Goal: Task Accomplishment & Management: Complete application form

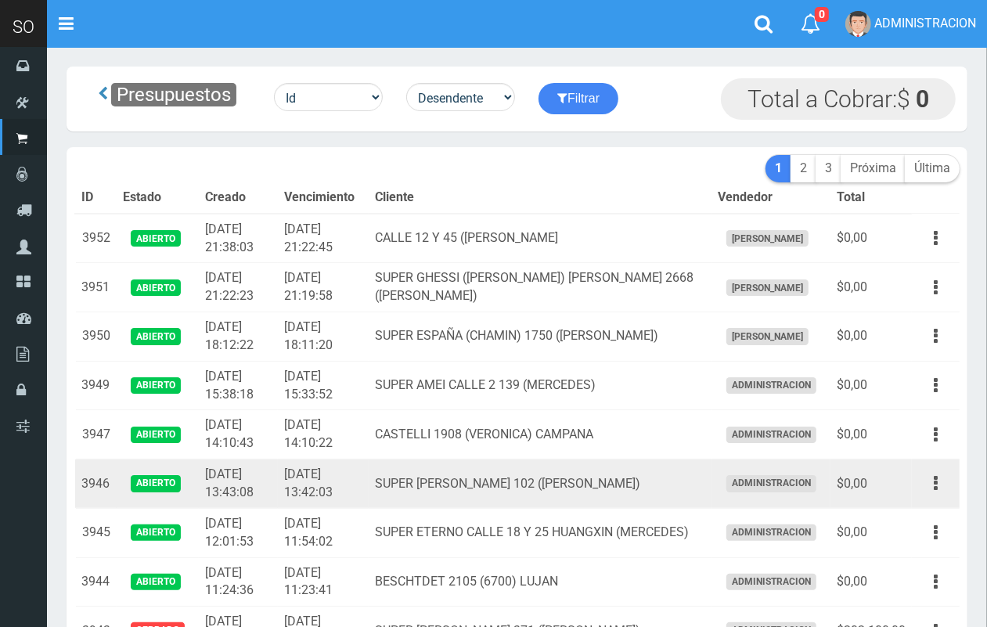
drag, startPoint x: 938, startPoint y: 491, endPoint x: 940, endPoint y: 499, distance: 8.9
click at [940, 491] on button "button" at bounding box center [935, 483] width 35 height 27
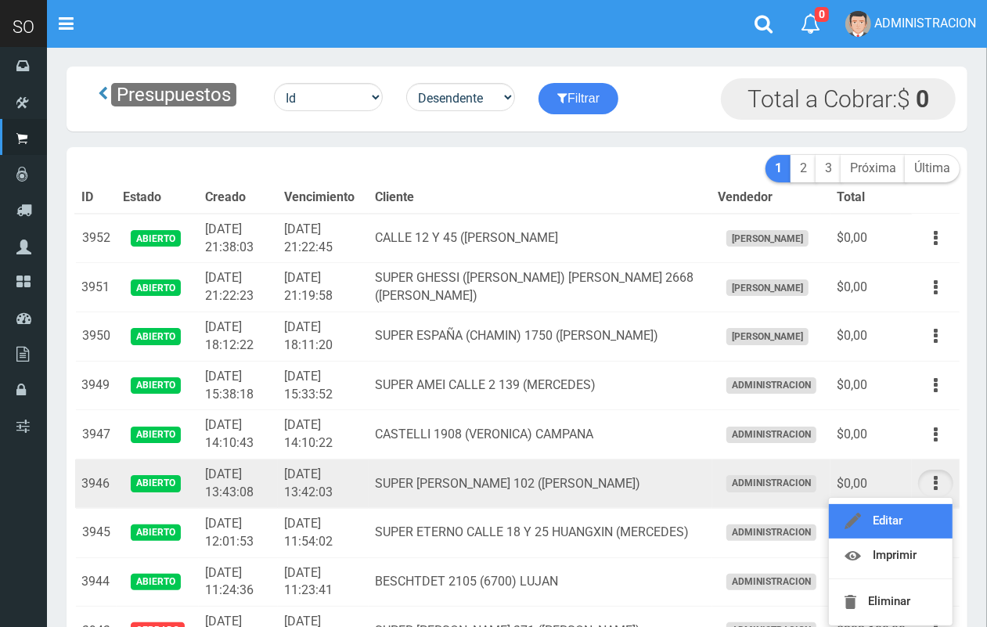
click at [927, 529] on link "Editar" at bounding box center [891, 521] width 124 height 34
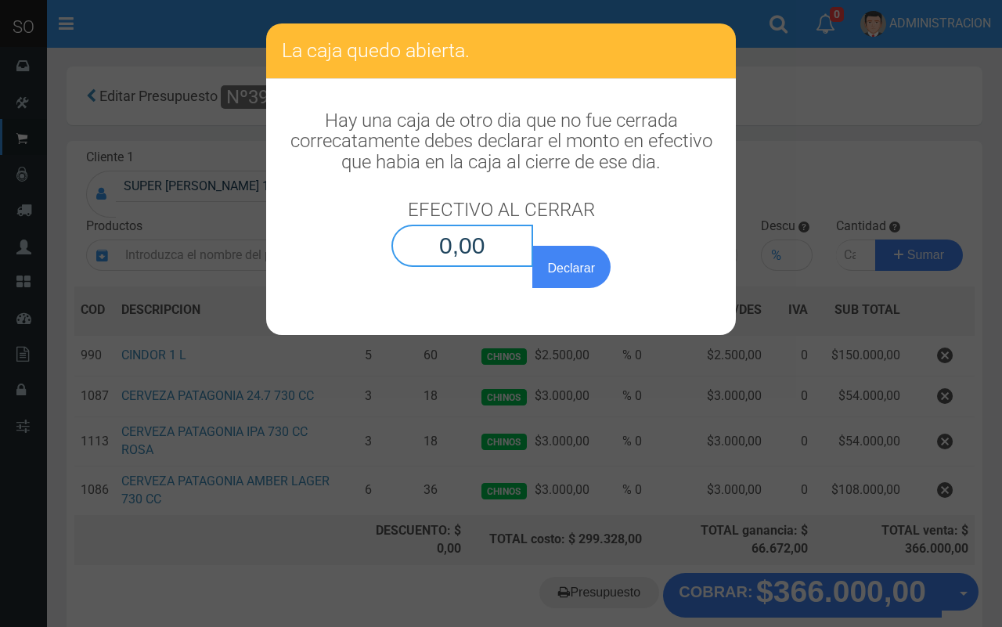
click at [503, 243] on input "0,00" at bounding box center [462, 246] width 142 height 42
type input "0,01"
click at [532, 246] on button "Declarar" at bounding box center [571, 267] width 78 height 42
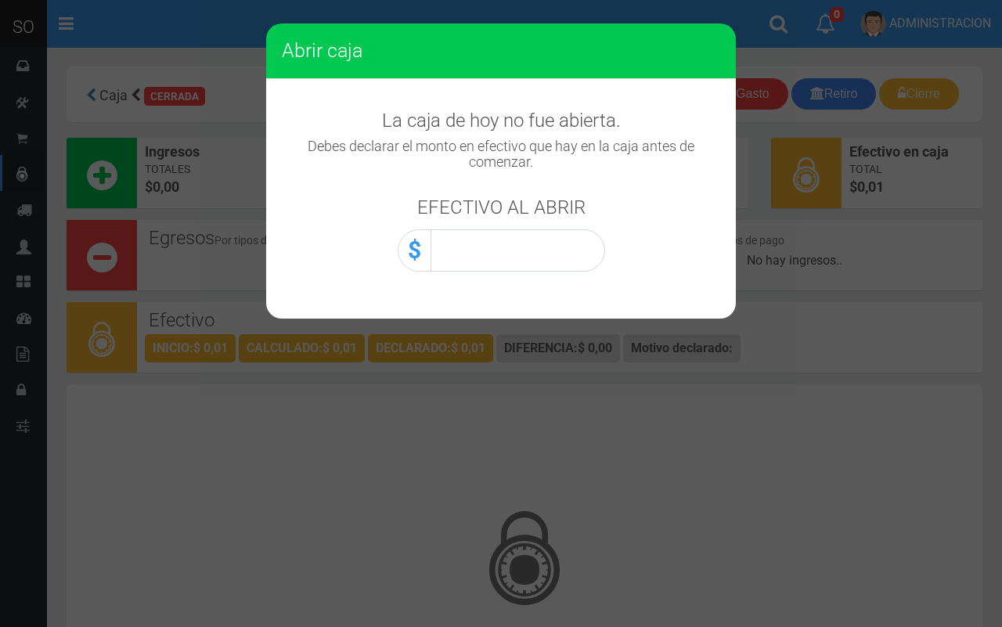
click at [553, 305] on div "Abrir caja" at bounding box center [501, 302] width 470 height 31
click at [557, 232] on input "0,00" at bounding box center [517, 250] width 175 height 42
type input "0,01"
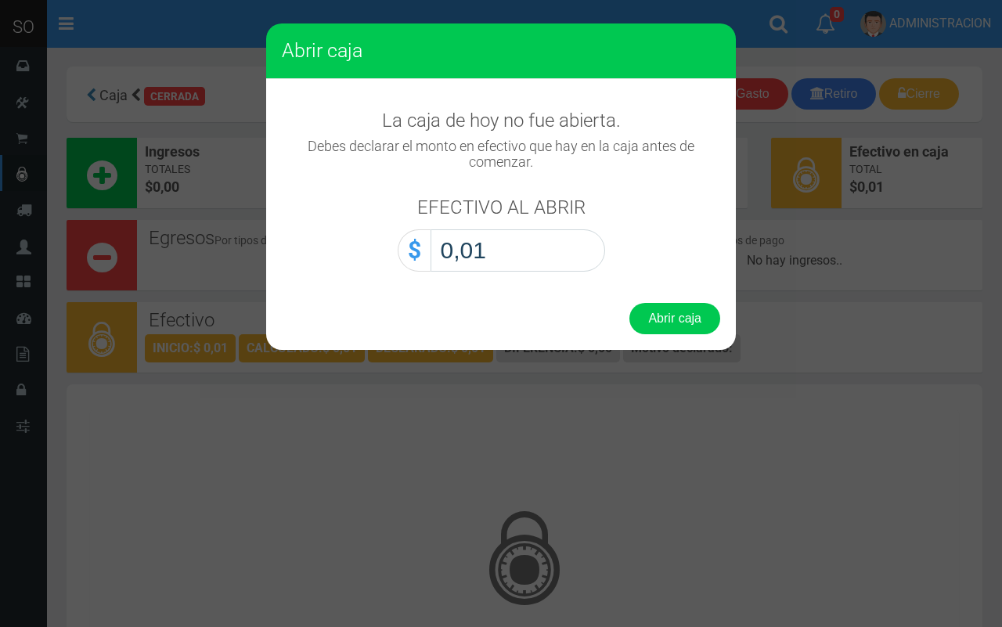
click at [629, 303] on button "Abrir caja" at bounding box center [674, 318] width 91 height 31
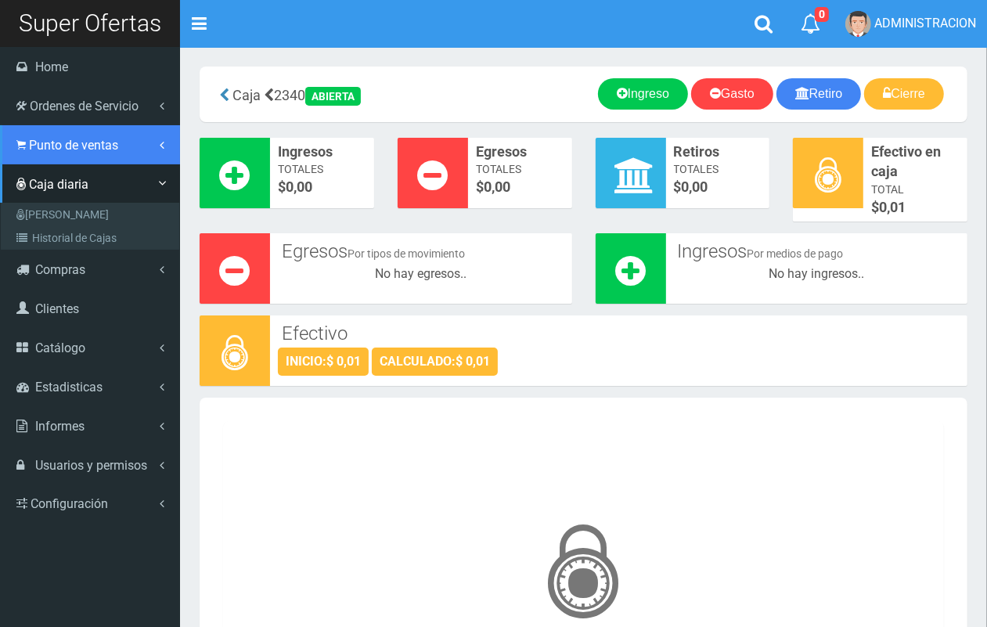
click at [57, 160] on link "Punto de ventas" at bounding box center [90, 144] width 180 height 39
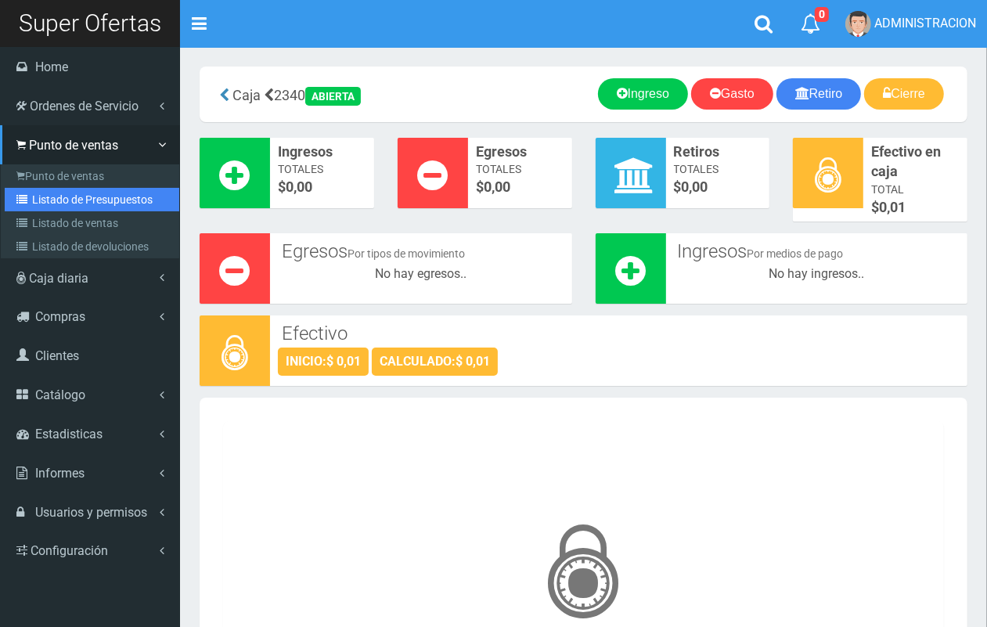
click at [79, 196] on link "Listado de Presupuestos" at bounding box center [92, 199] width 175 height 23
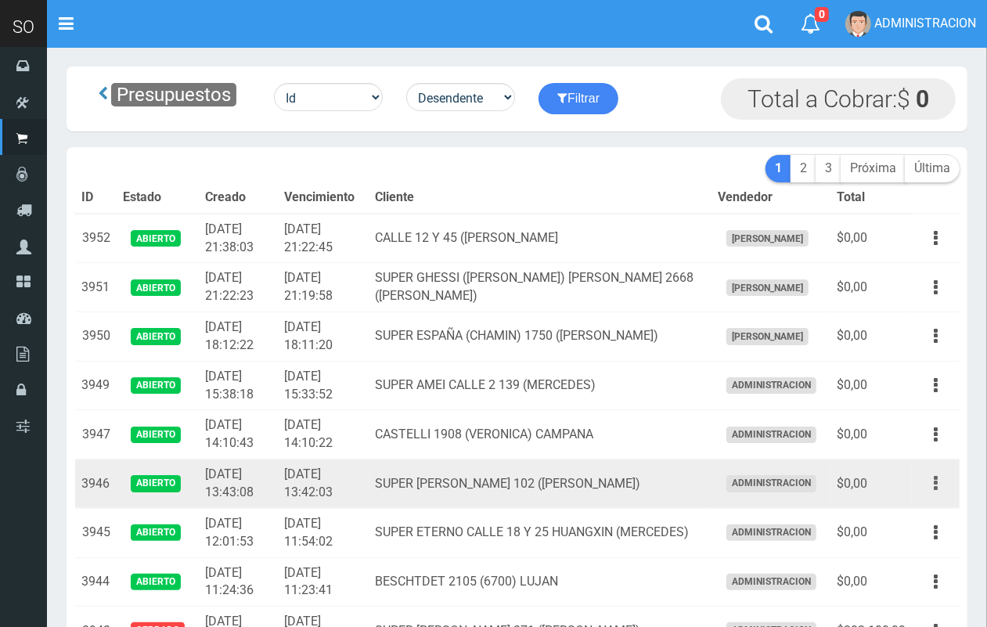
click at [938, 489] on button "button" at bounding box center [935, 483] width 35 height 27
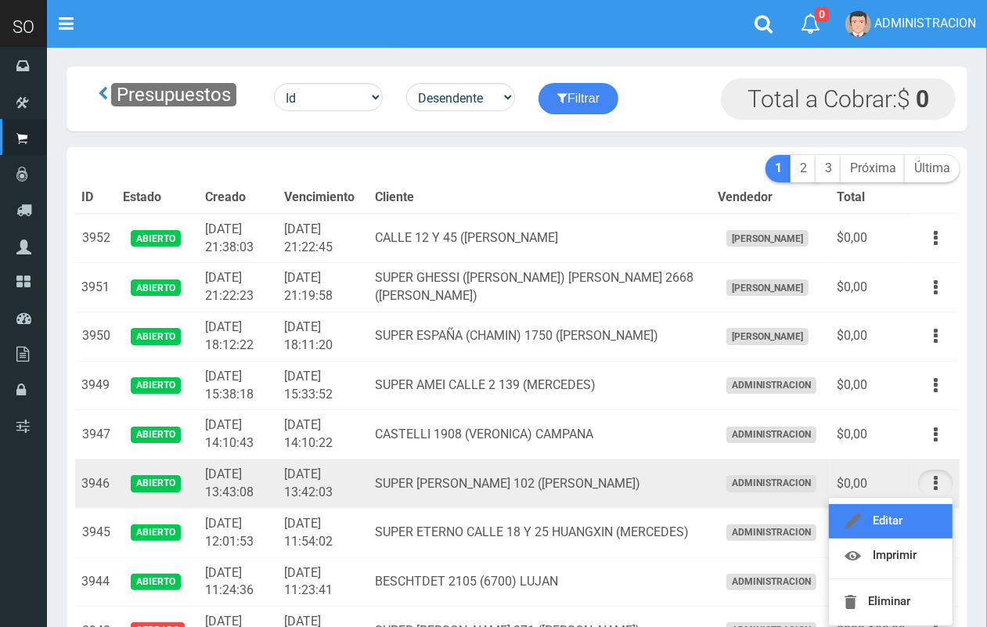
click at [927, 513] on link "Editar" at bounding box center [891, 521] width 124 height 34
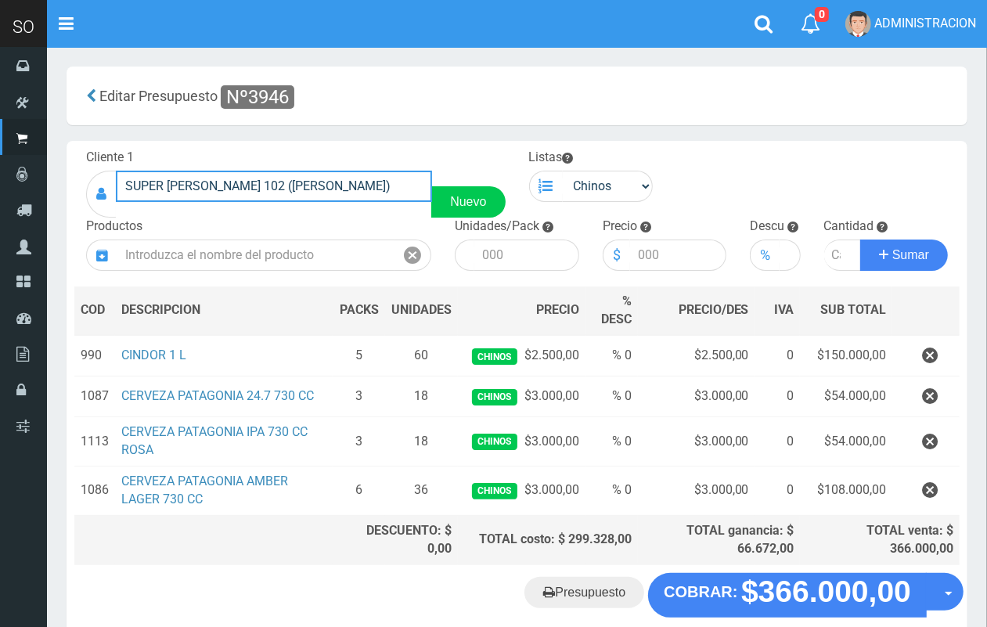
drag, startPoint x: 351, startPoint y: 190, endPoint x: 120, endPoint y: 185, distance: 230.9
click at [111, 189] on div "SUPER PERRONE 102 (CAMPANA) Nuevo" at bounding box center [295, 194] width 419 height 47
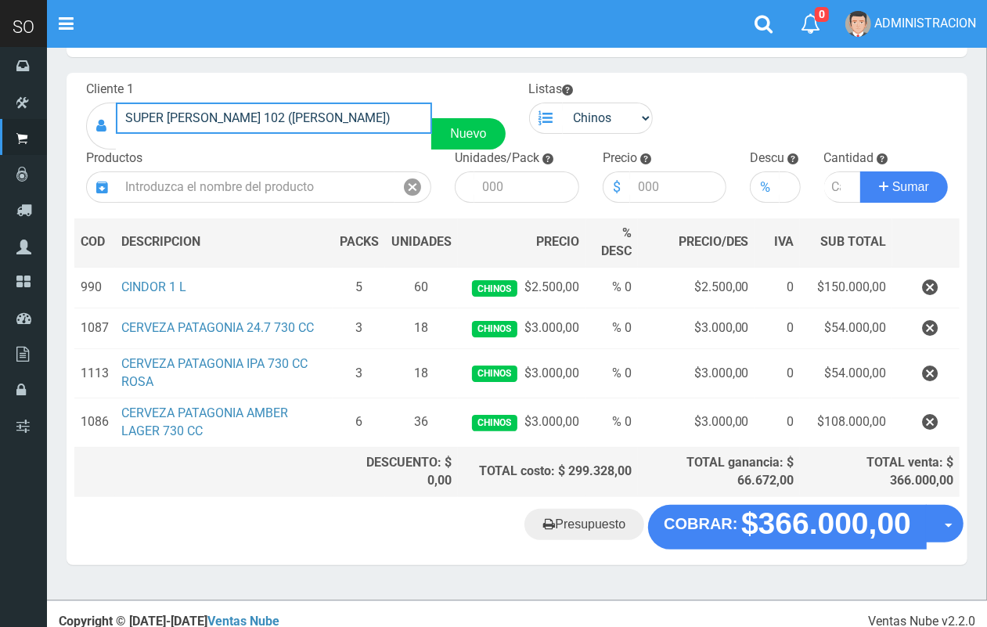
scroll to position [78, 0]
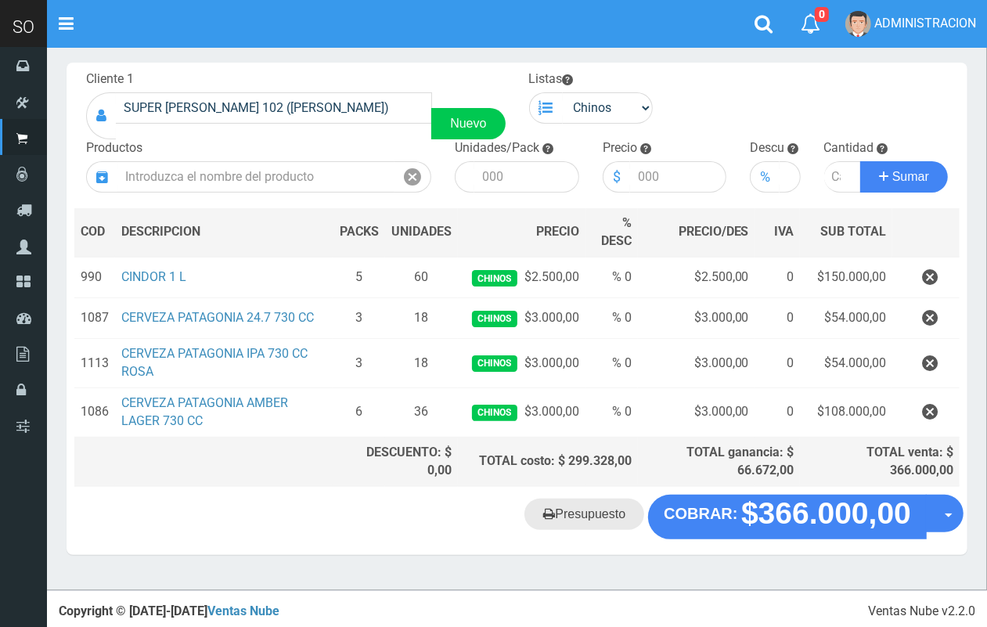
click at [574, 521] on link "Presupuesto" at bounding box center [584, 513] width 120 height 31
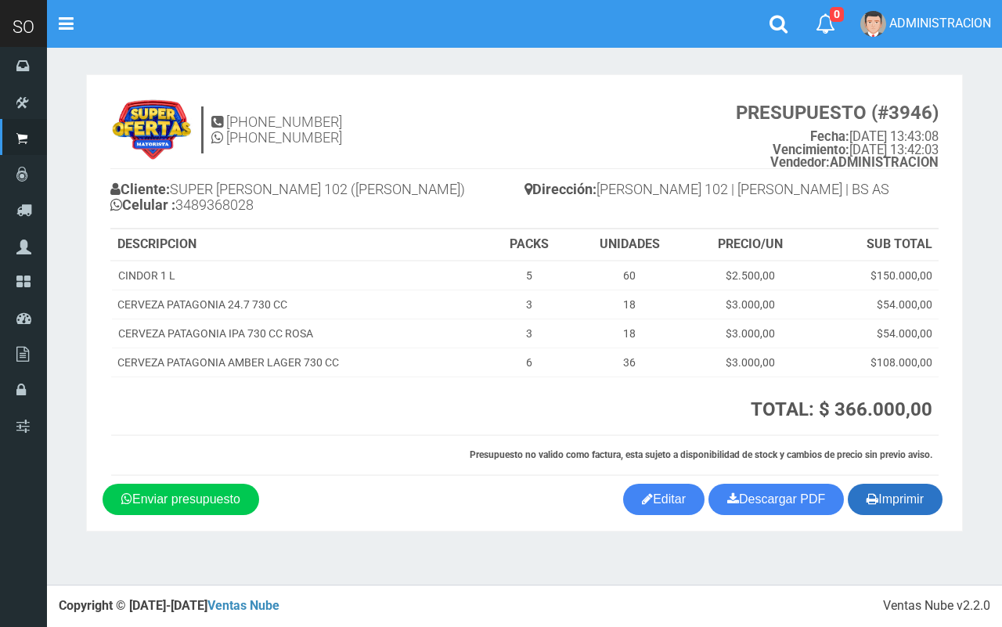
click at [902, 502] on button "Imprimir" at bounding box center [895, 499] width 95 height 31
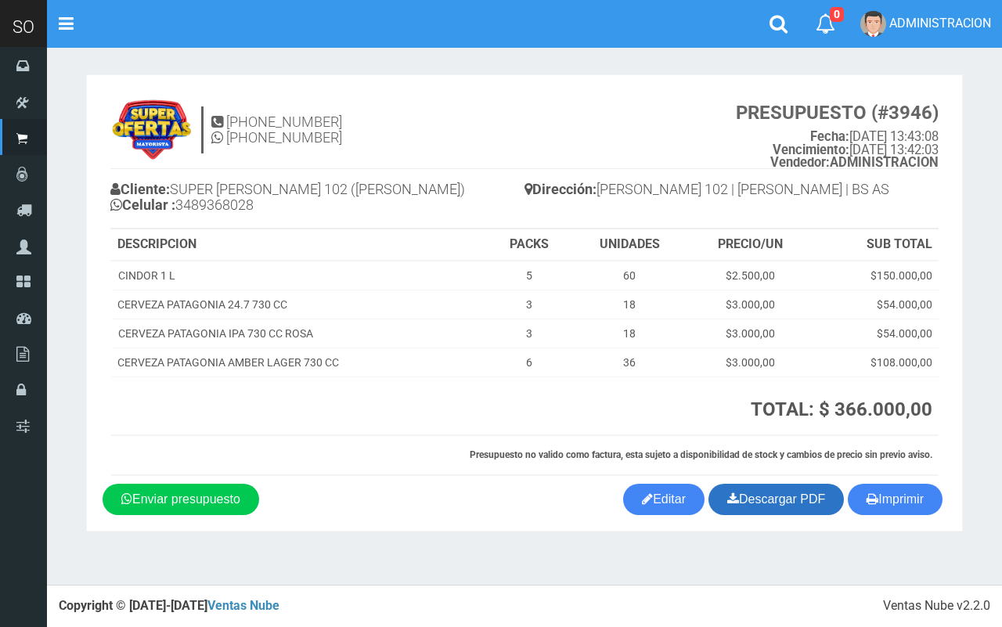
click at [788, 502] on link "Descargar PDF" at bounding box center [775, 499] width 135 height 31
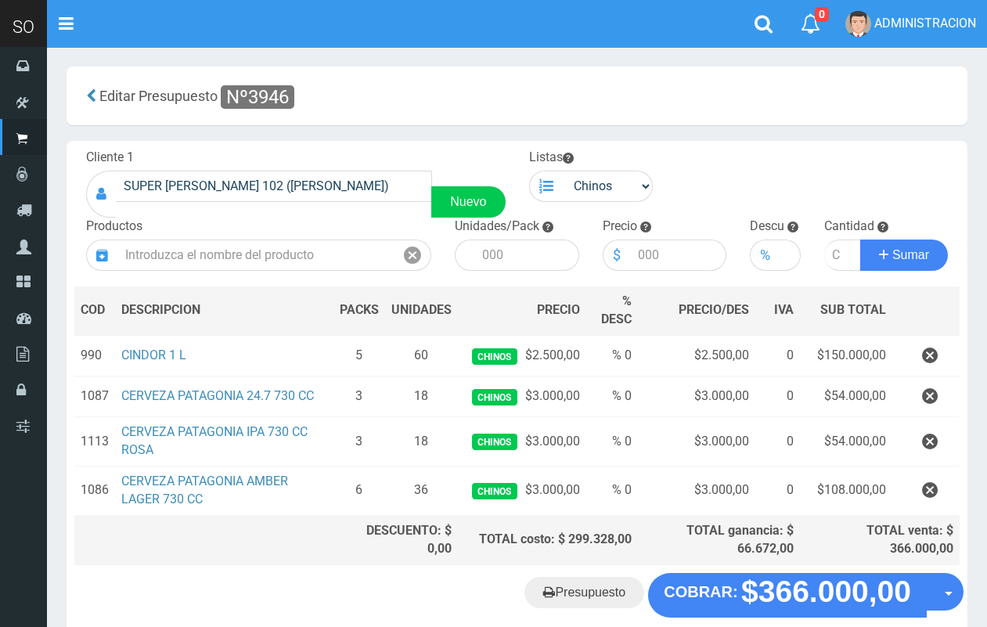
scroll to position [78, 0]
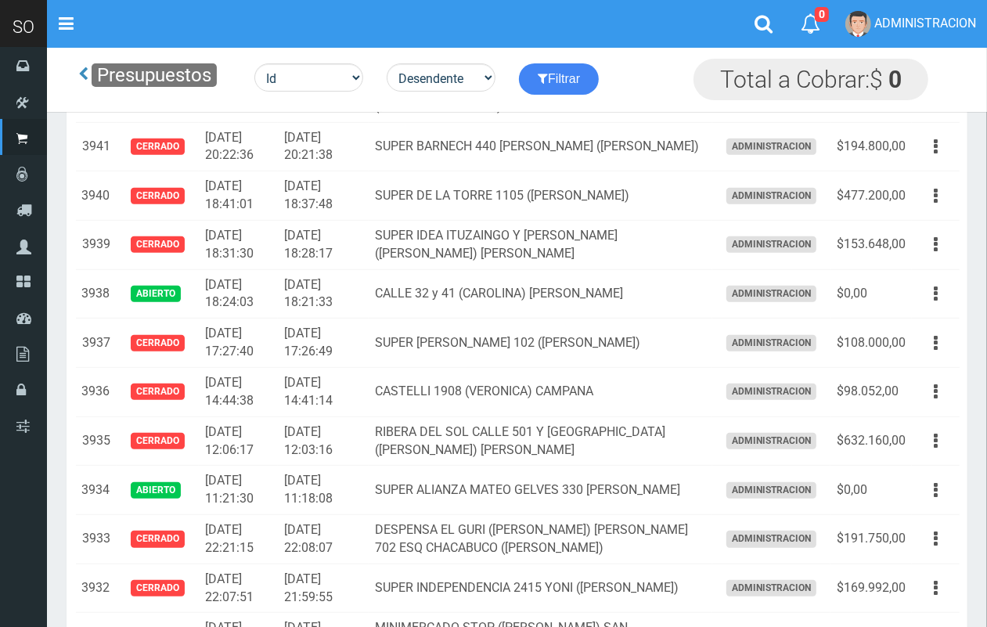
scroll to position [509, 0]
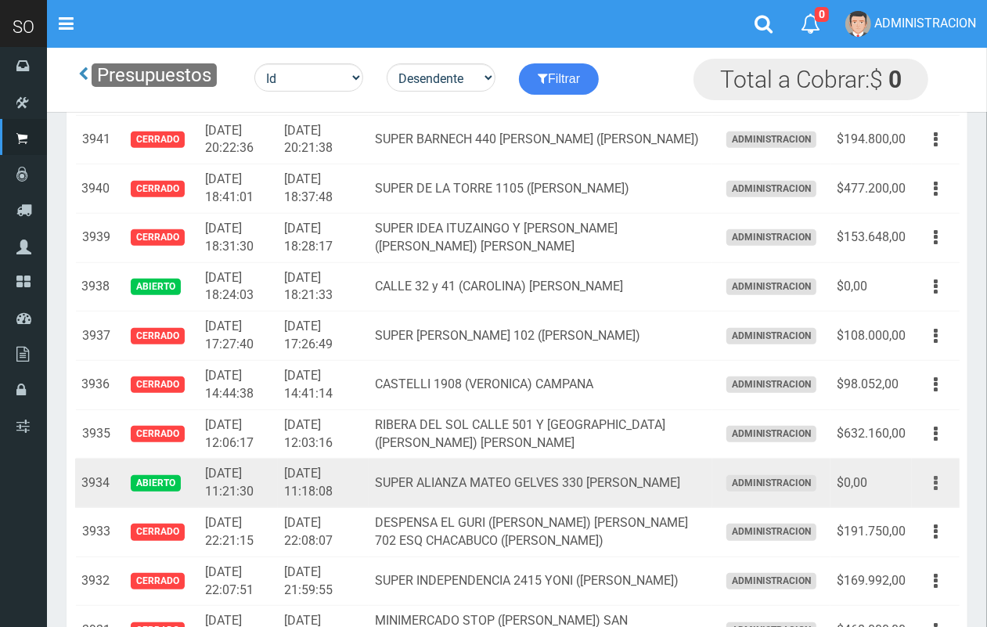
click at [932, 493] on button "button" at bounding box center [935, 483] width 35 height 27
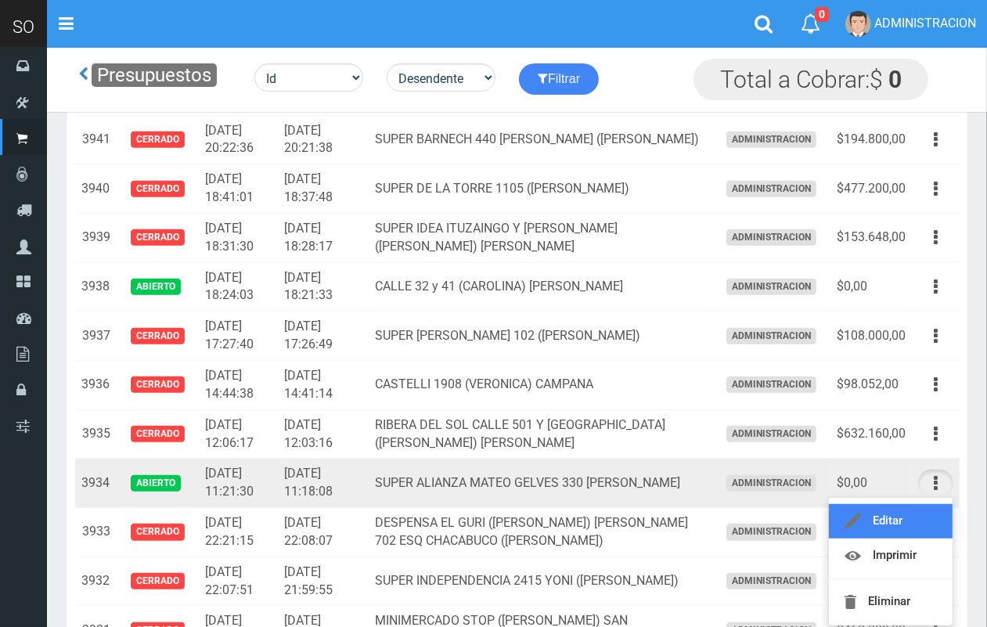
click at [926, 524] on link "Editar" at bounding box center [891, 521] width 124 height 34
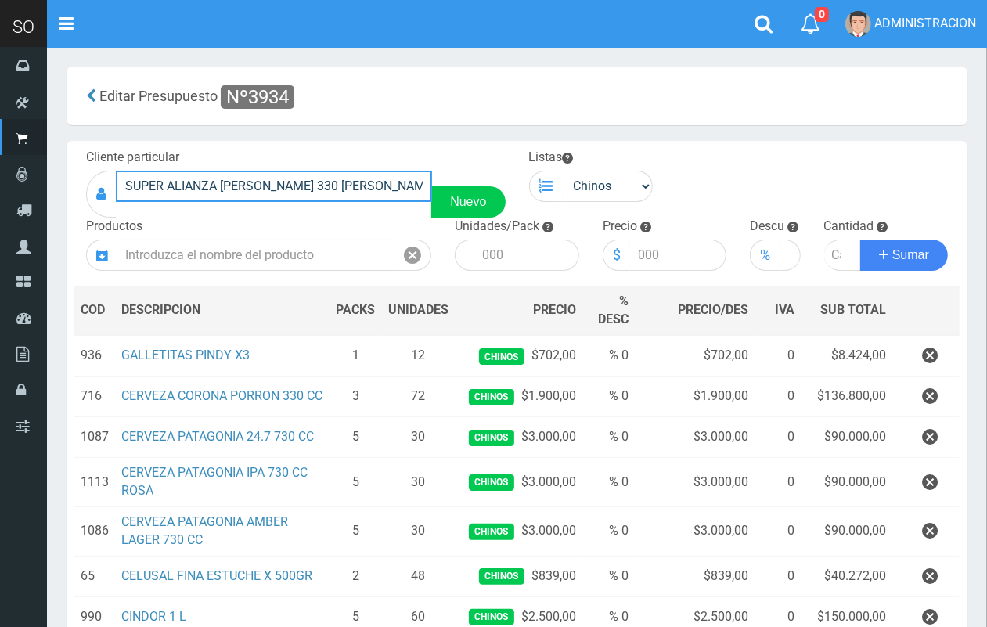
drag, startPoint x: 405, startPoint y: 180, endPoint x: 79, endPoint y: 178, distance: 326.3
click at [78, 178] on div "Cliente particular SUPER ALIANZA MATEO GELVES 330 ESCOBAR Nuevo" at bounding box center [295, 183] width 443 height 69
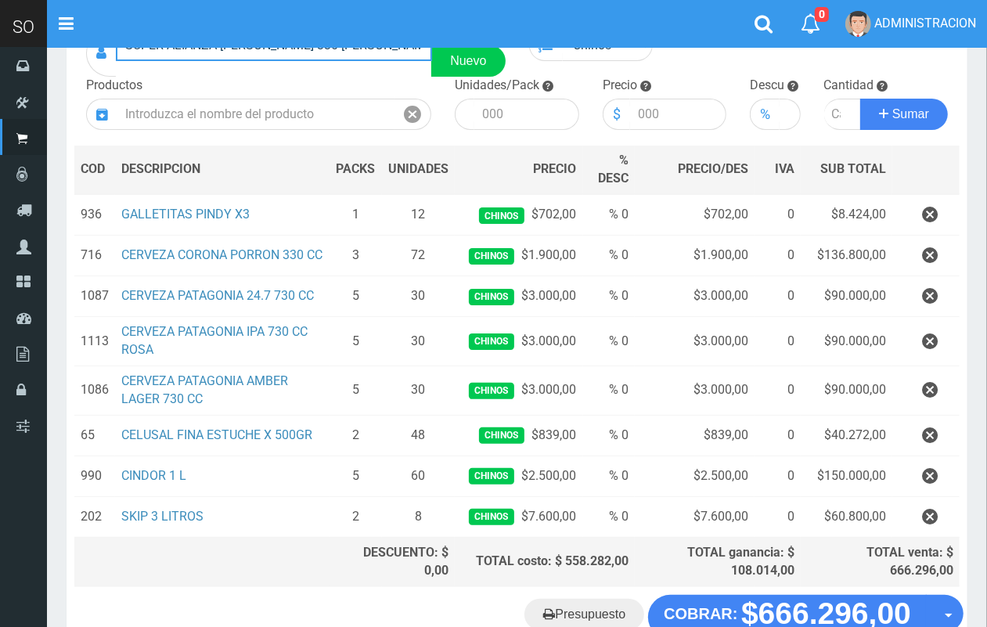
scroll to position [249, 0]
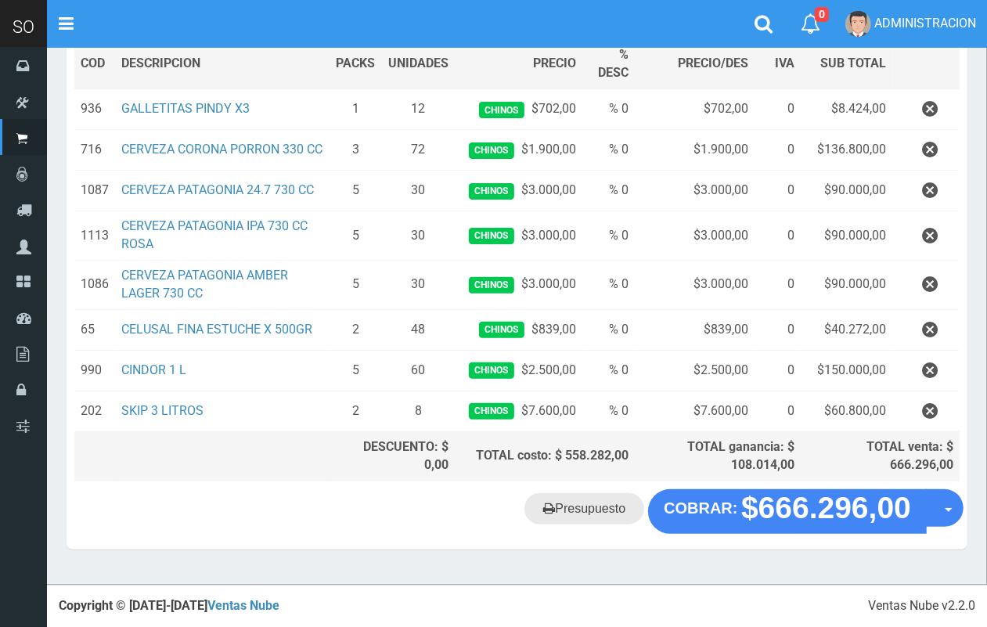
click at [619, 513] on link "Presupuesto" at bounding box center [584, 508] width 120 height 31
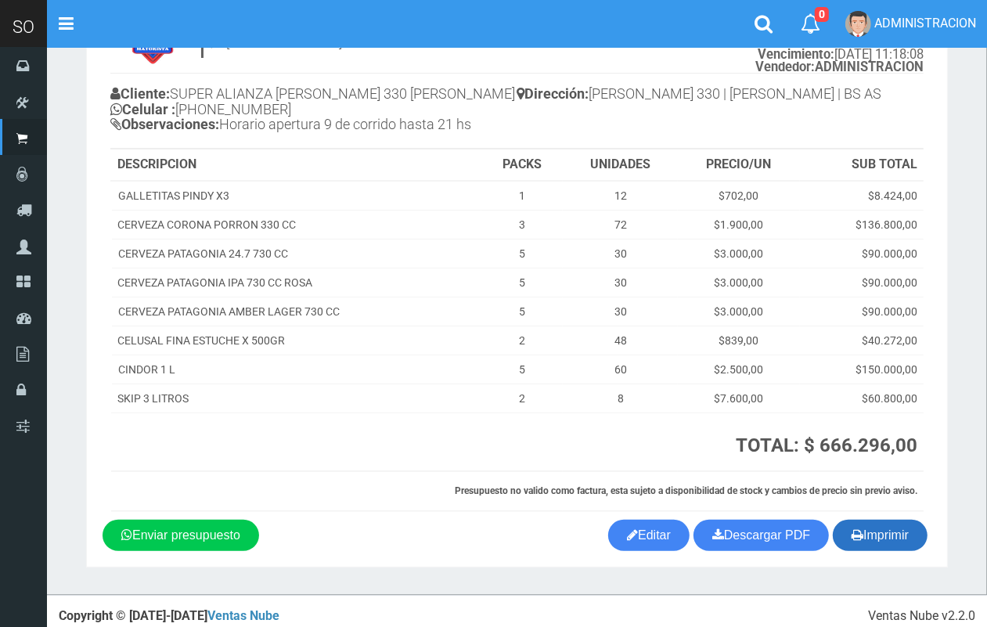
scroll to position [99, 0]
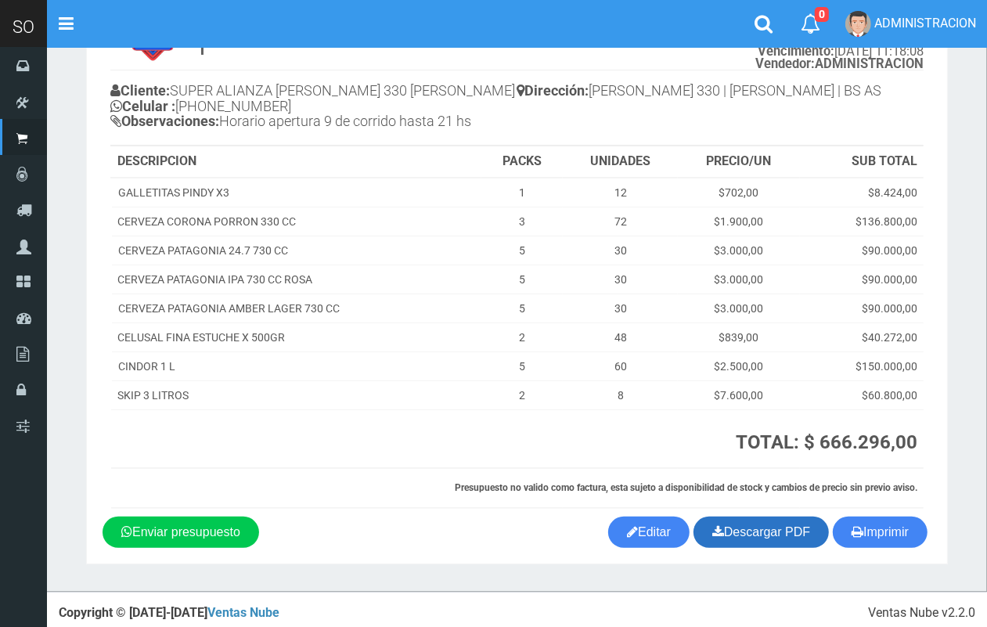
click at [786, 522] on link "Descargar PDF" at bounding box center [760, 531] width 135 height 31
click at [869, 534] on button "Imprimir" at bounding box center [880, 531] width 95 height 31
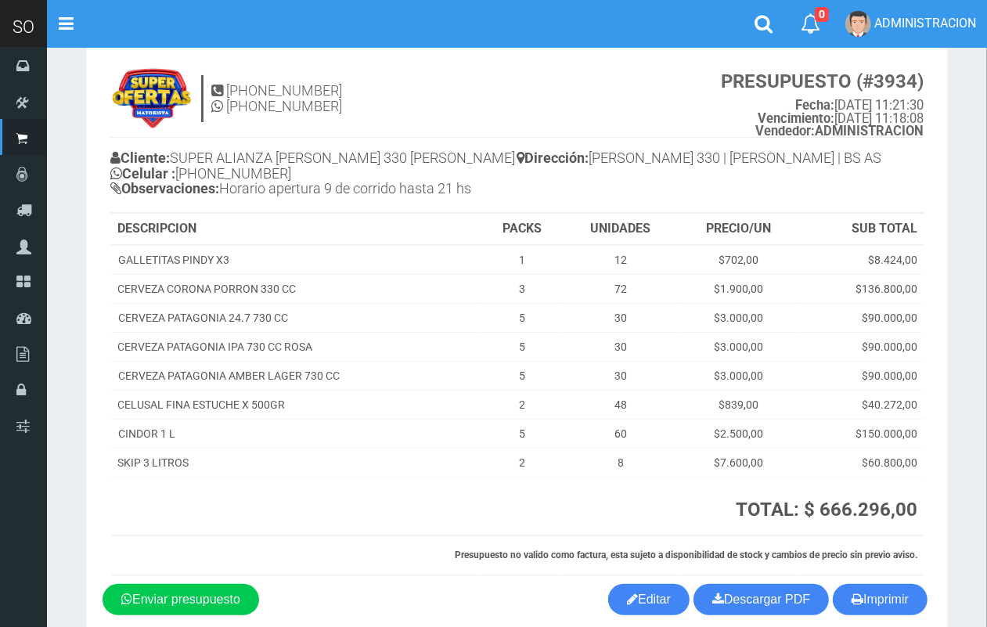
scroll to position [26, 0]
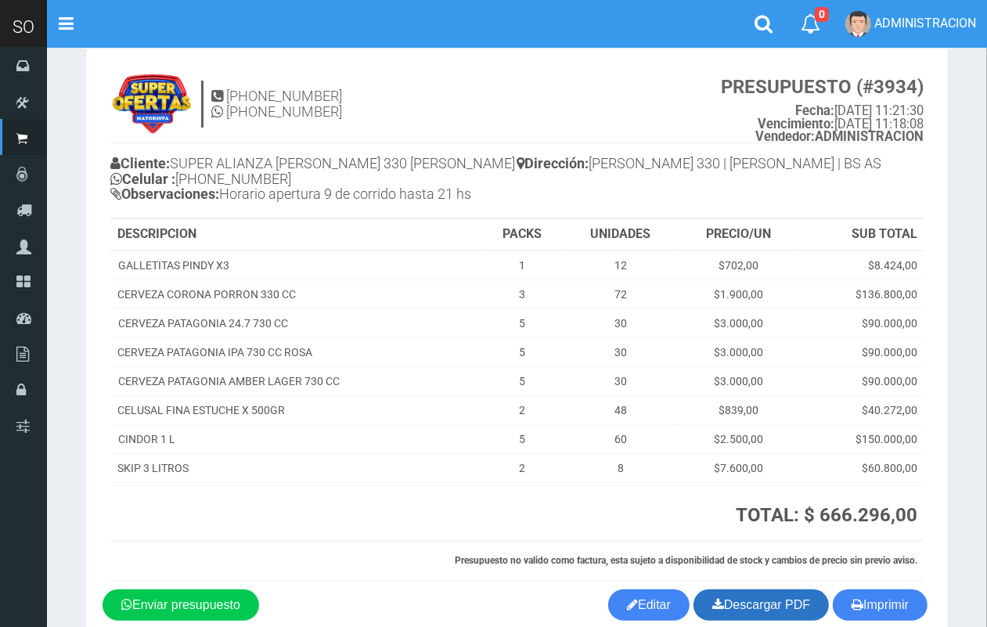
click at [764, 609] on link "Descargar PDF" at bounding box center [760, 604] width 135 height 31
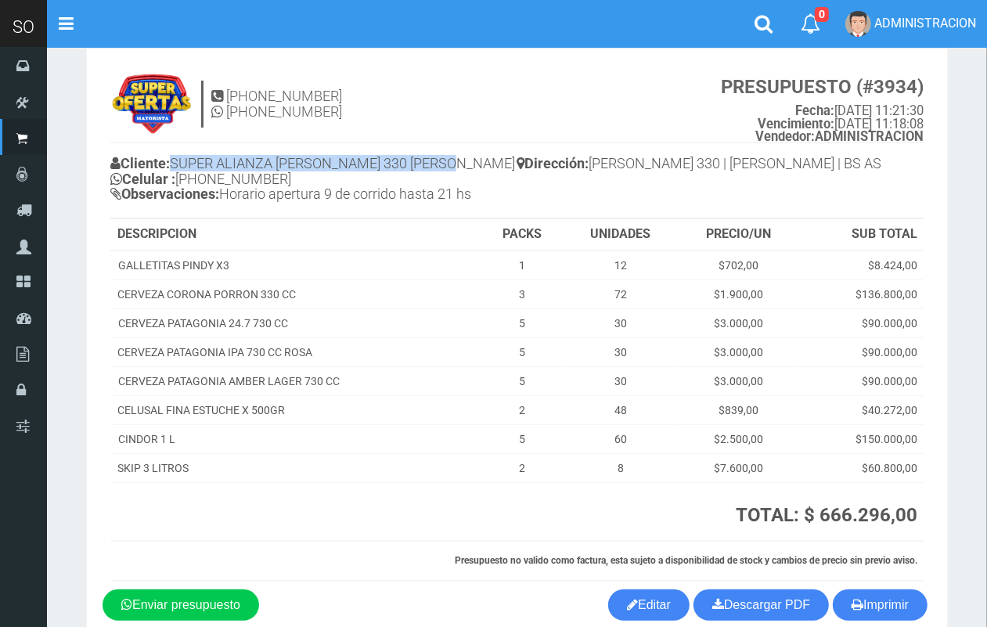
drag, startPoint x: 478, startPoint y: 160, endPoint x: 180, endPoint y: 159, distance: 298.2
click at [180, 159] on h4 "Cliente: SUPER ALIANZA MATEO GELVES 330 ESCOBAR Celular : +54 9 3484 30-2466 Ob…" at bounding box center [313, 181] width 407 height 58
copy h4 "SUPER ALIANZA MATEO GELVES 330 [PERSON_NAME]"
click at [333, 118] on h4 "11-3668-4611 11-3668-4611 PRESUPUESTO (#3934) Fecha: 2025-09-17 11:21:30 Vencim…" at bounding box center [516, 108] width 813 height 70
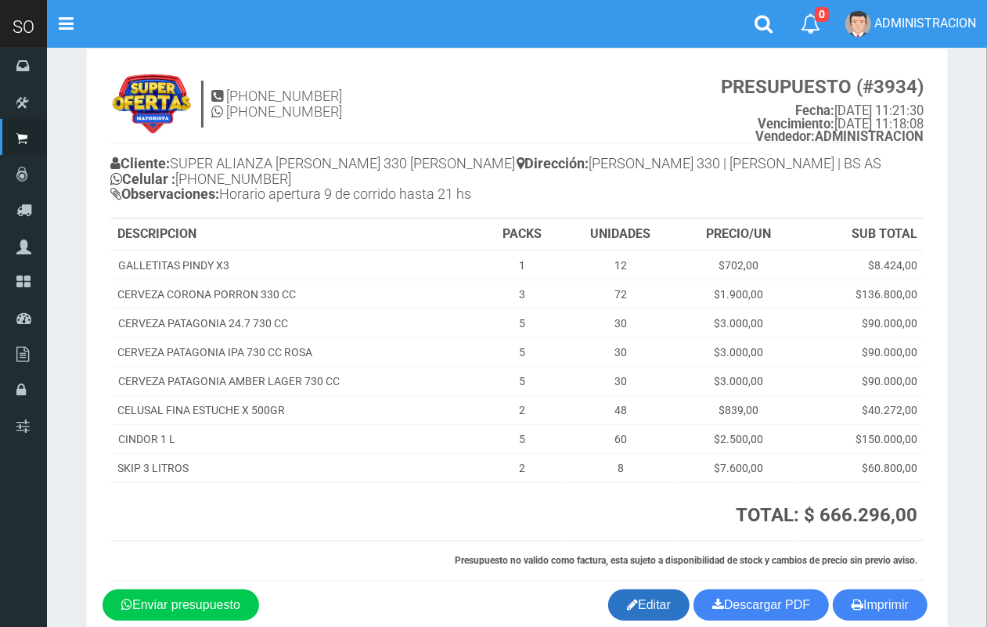
click at [659, 600] on link "Editar" at bounding box center [648, 604] width 81 height 31
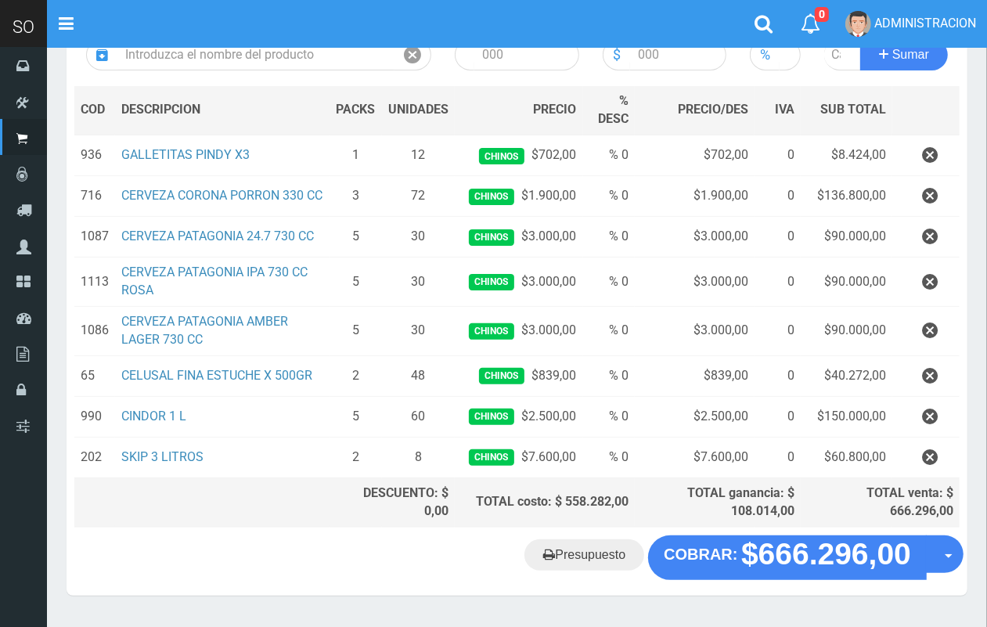
scroll to position [249, 0]
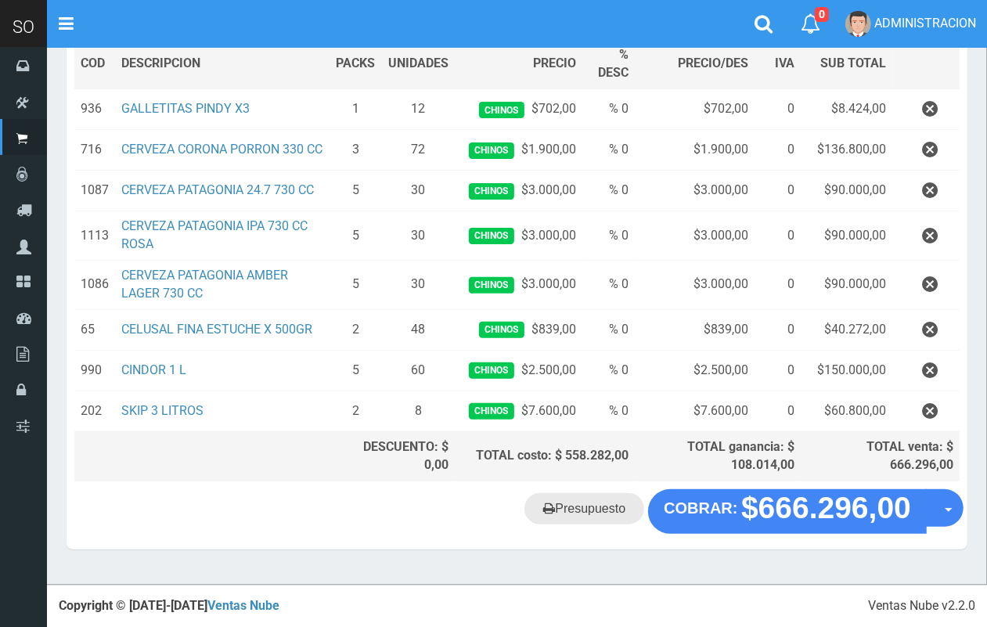
click at [605, 515] on link "Presupuesto" at bounding box center [584, 508] width 120 height 31
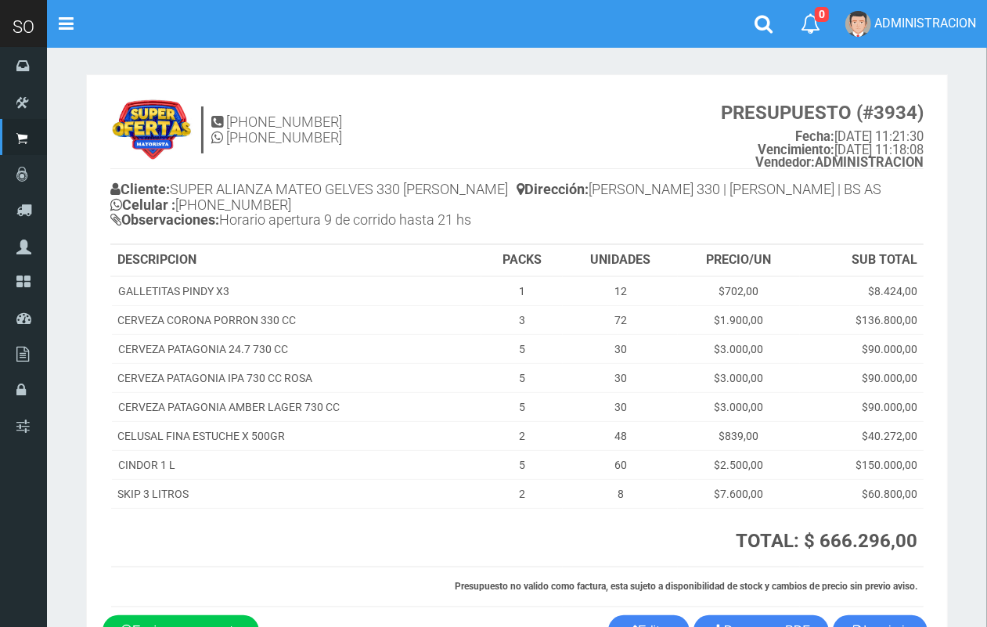
scroll to position [104, 0]
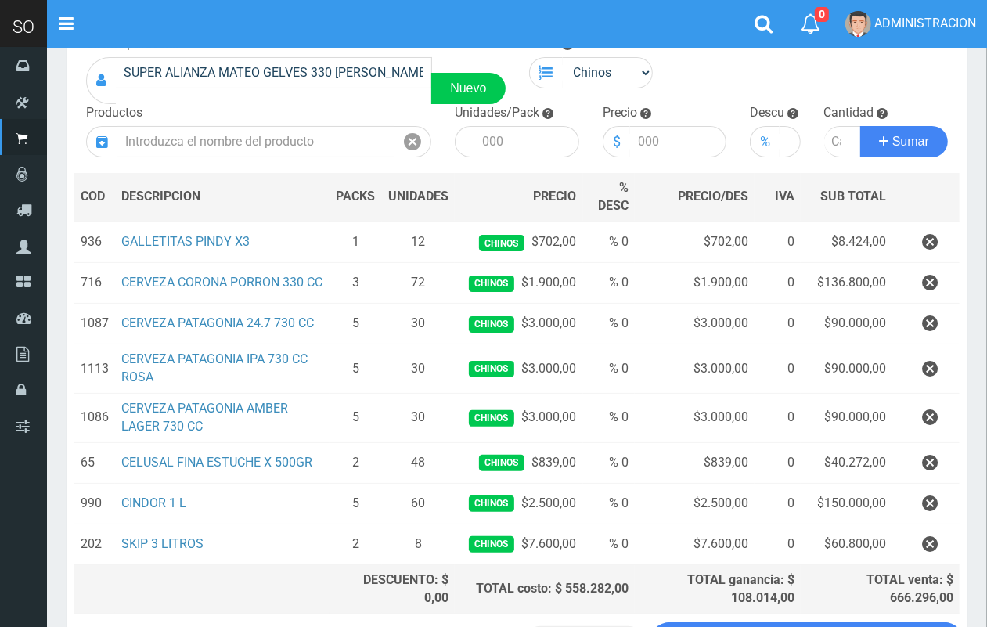
scroll to position [249, 0]
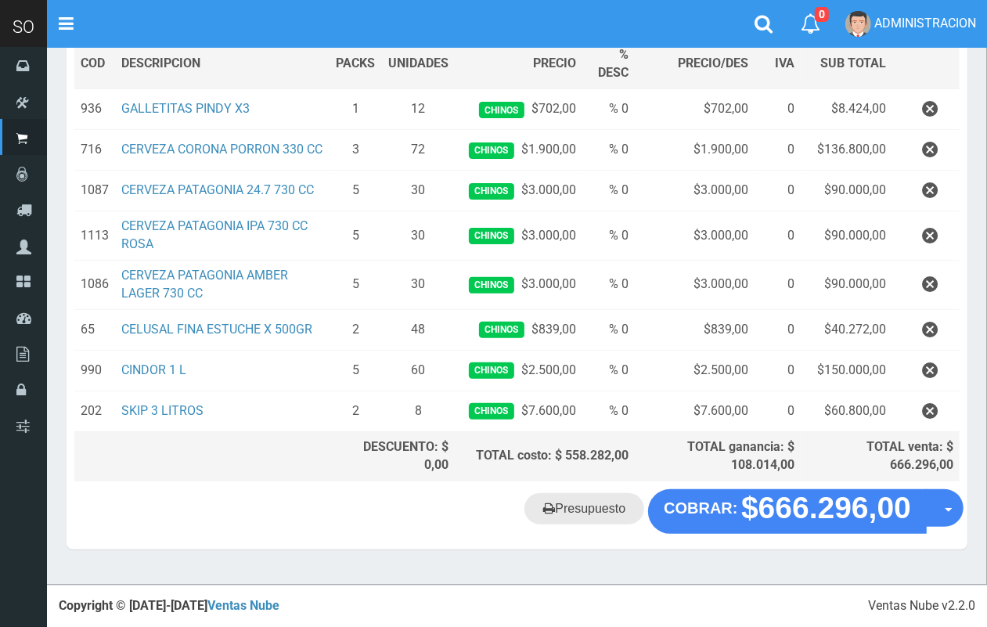
click at [628, 514] on link "Presupuesto" at bounding box center [584, 508] width 120 height 31
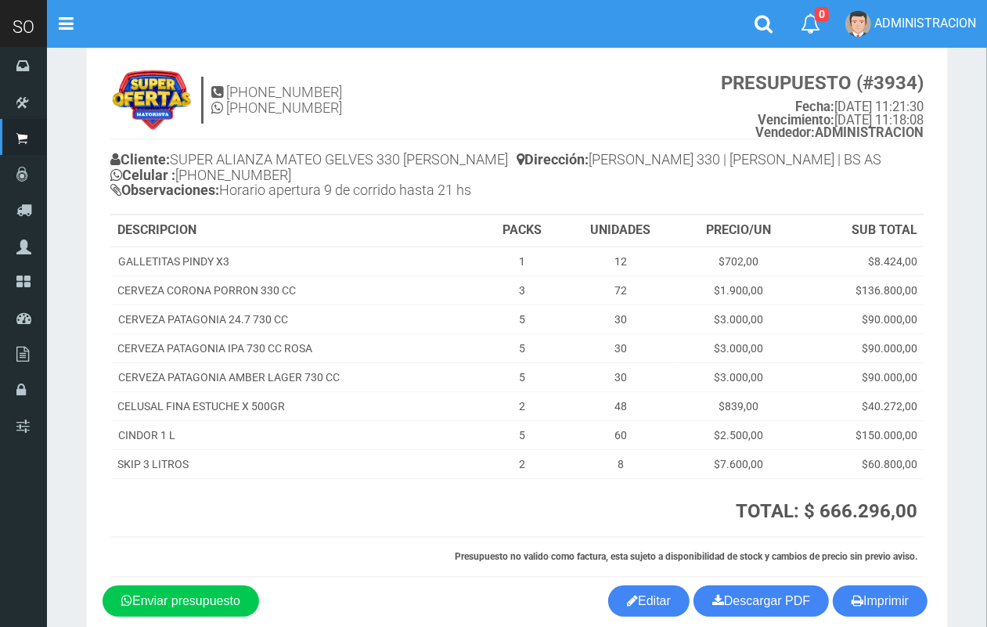
scroll to position [29, 0]
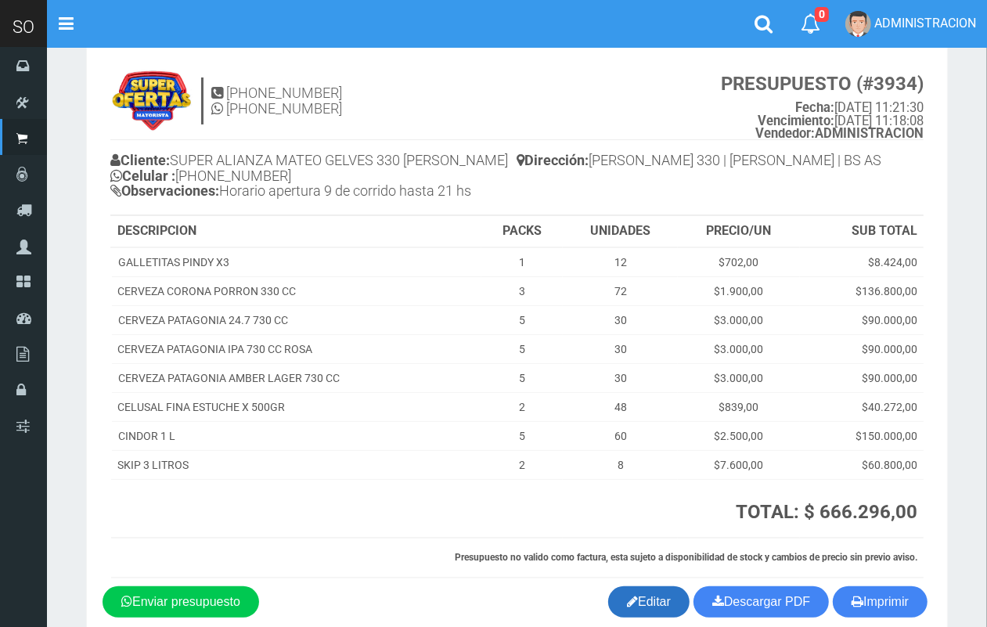
click at [656, 599] on link "Editar" at bounding box center [648, 601] width 81 height 31
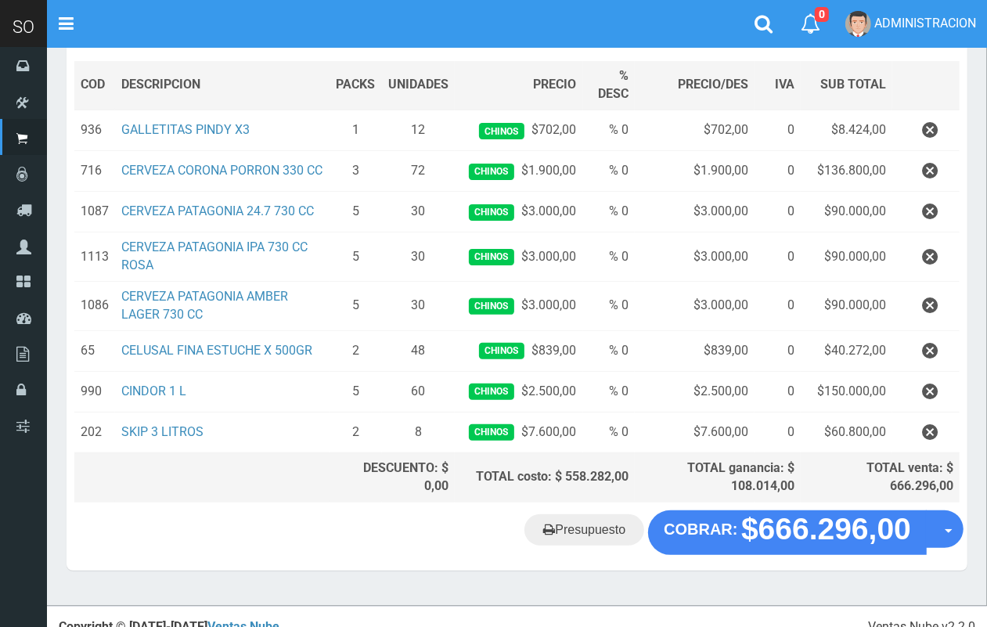
scroll to position [249, 0]
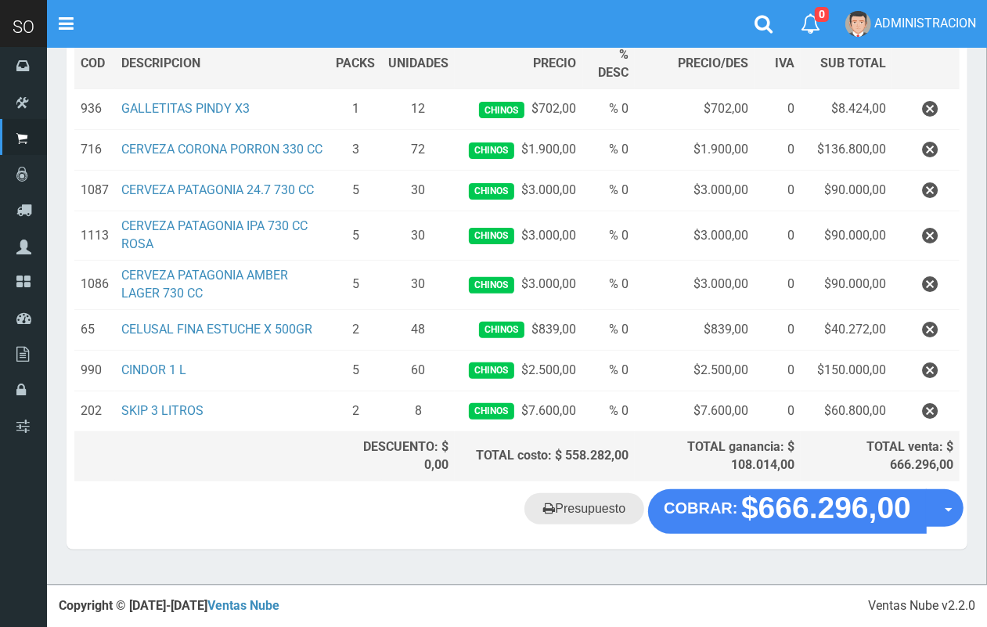
click at [603, 507] on link "Presupuesto" at bounding box center [584, 508] width 120 height 31
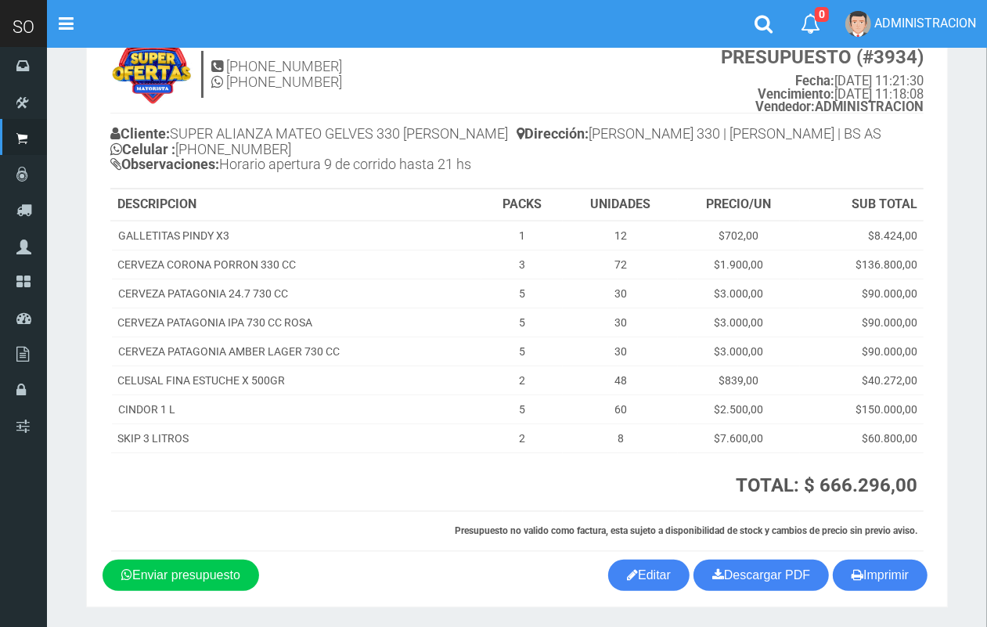
scroll to position [104, 0]
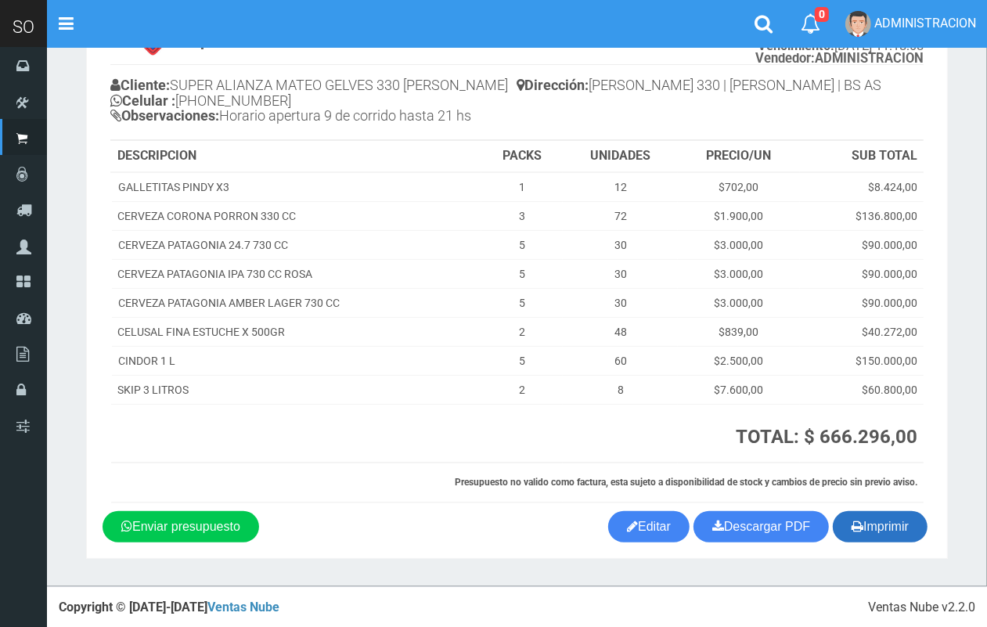
click at [900, 525] on button "Imprimir" at bounding box center [880, 526] width 95 height 31
click at [768, 534] on link "Descargar PDF" at bounding box center [760, 526] width 135 height 31
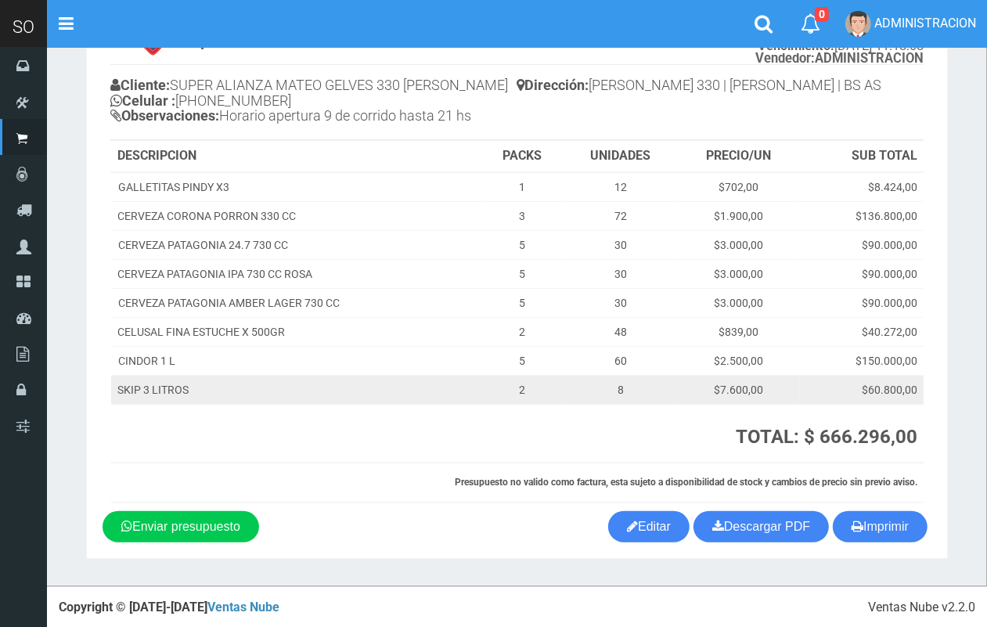
click at [407, 382] on td "SKIP 3 LITROS" at bounding box center [296, 390] width 370 height 29
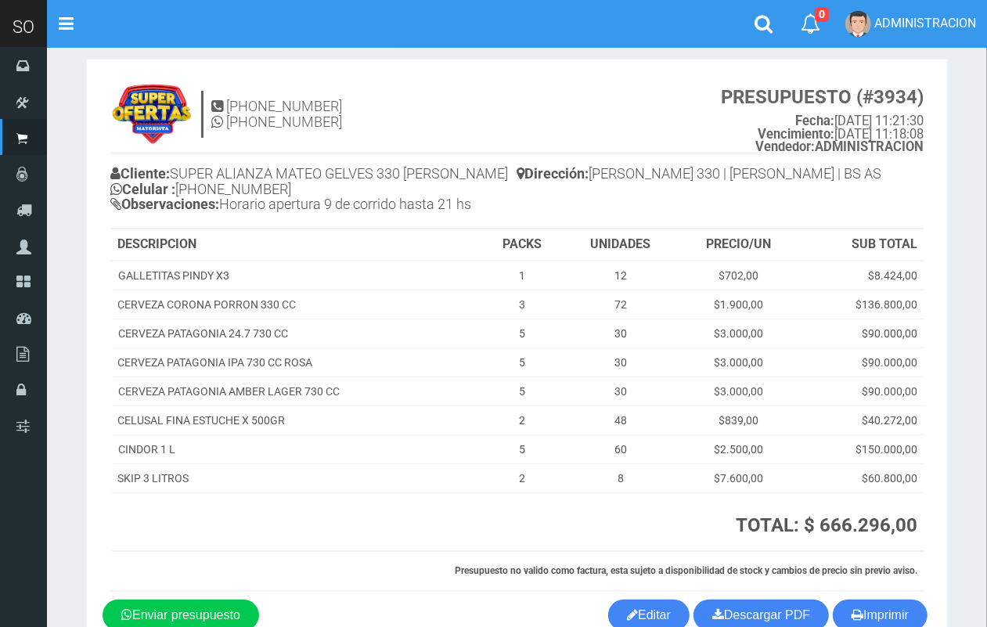
scroll to position [12, 0]
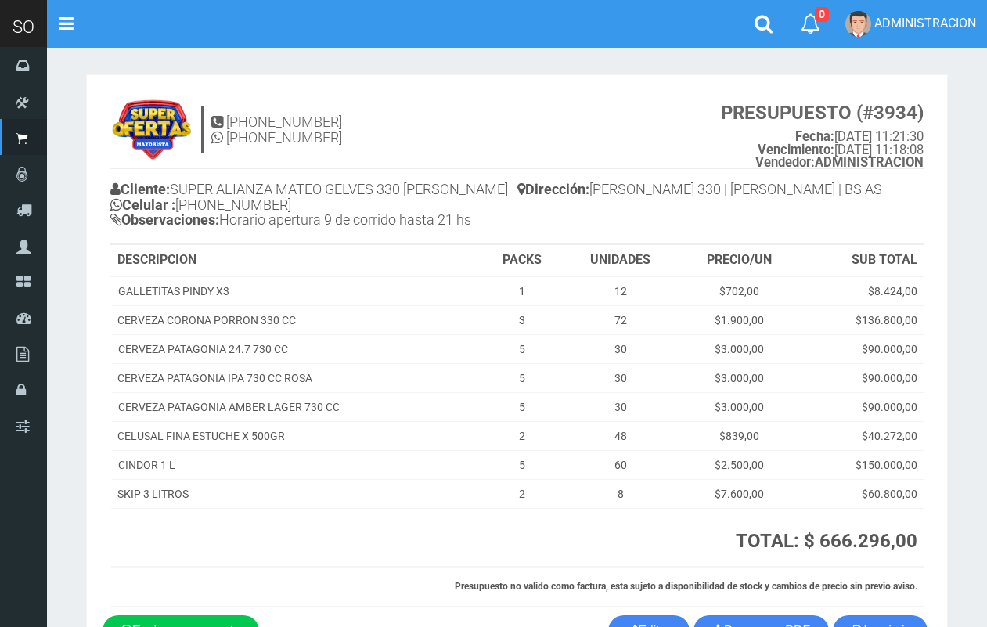
scroll to position [29, 0]
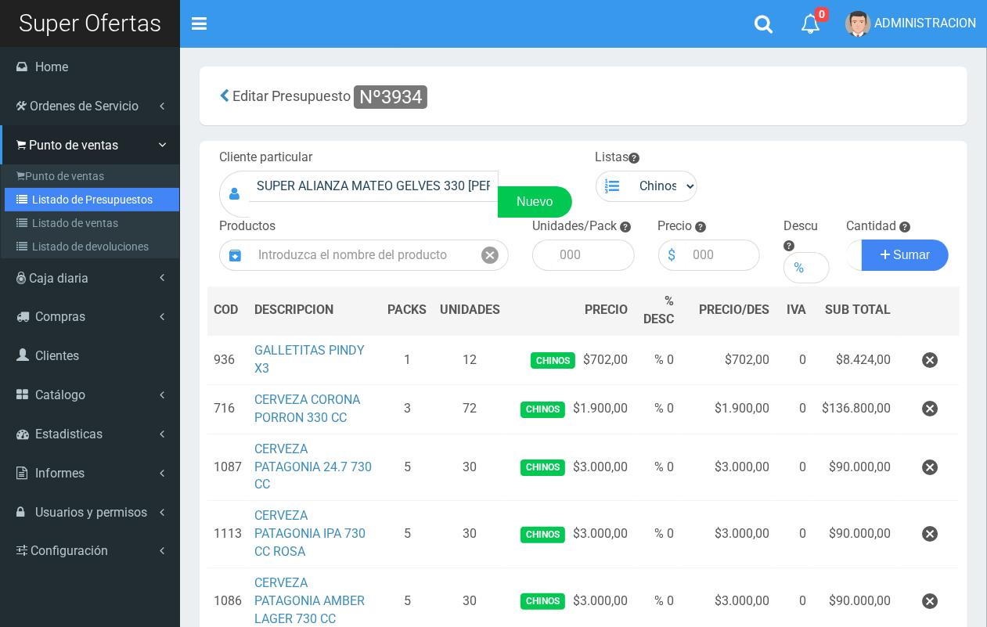
click at [53, 204] on link "Listado de Presupuestos" at bounding box center [92, 199] width 175 height 23
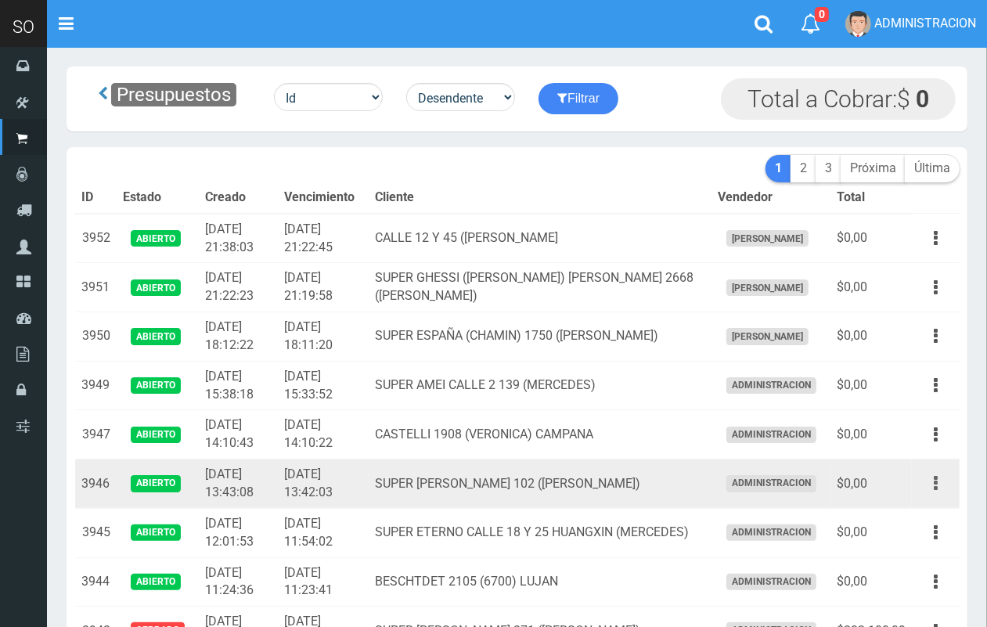
click at [939, 479] on button "button" at bounding box center [935, 483] width 35 height 27
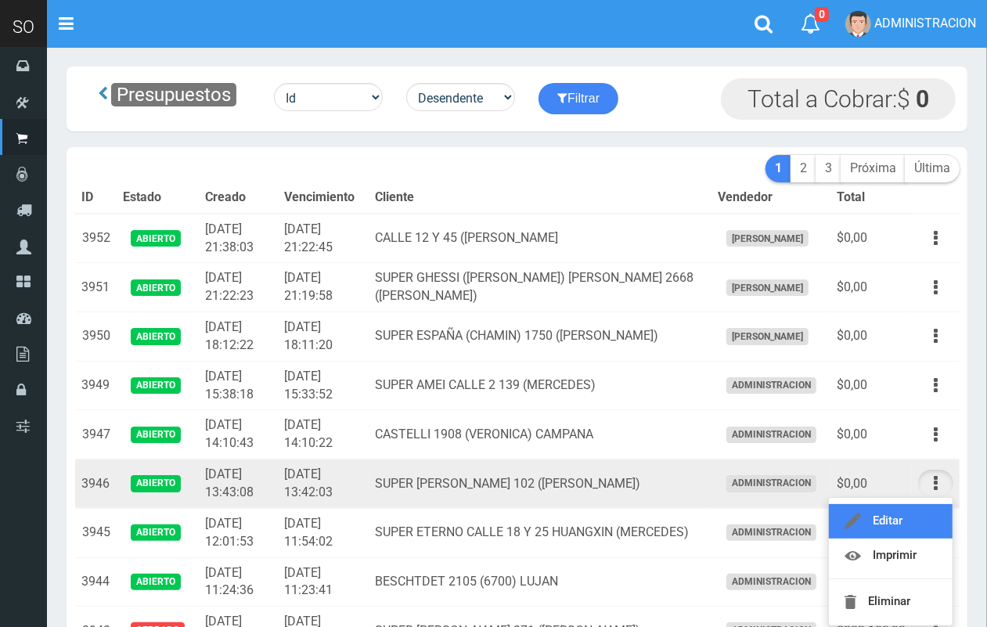
click at [920, 509] on link "Editar" at bounding box center [891, 521] width 124 height 34
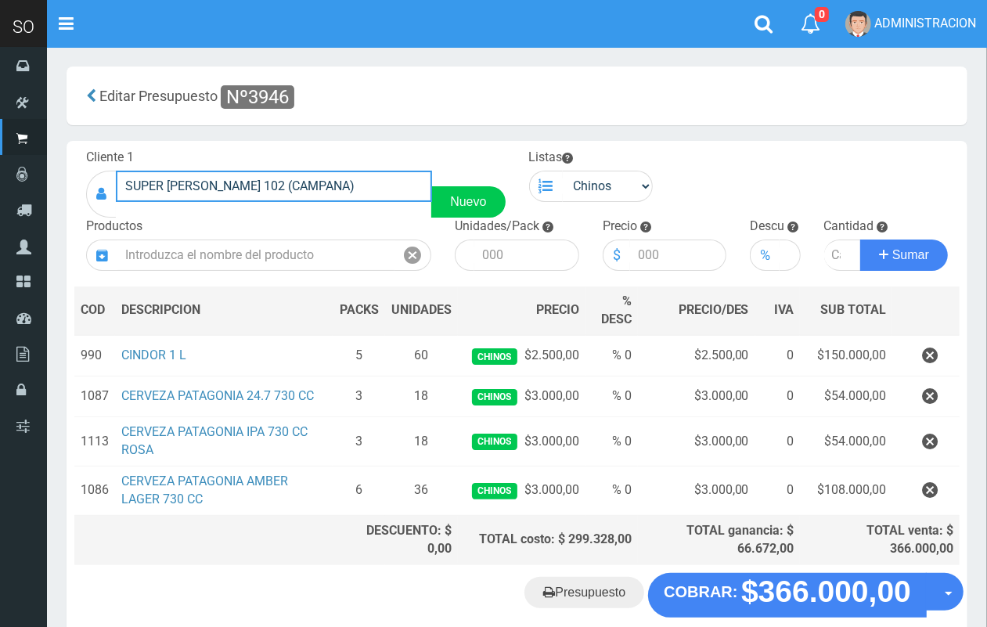
drag, startPoint x: 198, startPoint y: 180, endPoint x: 135, endPoint y: 188, distance: 63.1
click at [99, 181] on div "SUPER [PERSON_NAME] 102 (CAMPANA) Nuevo" at bounding box center [295, 194] width 419 height 47
click at [527, 71] on div "Editar Presupuesto Nº3946" at bounding box center [517, 96] width 901 height 59
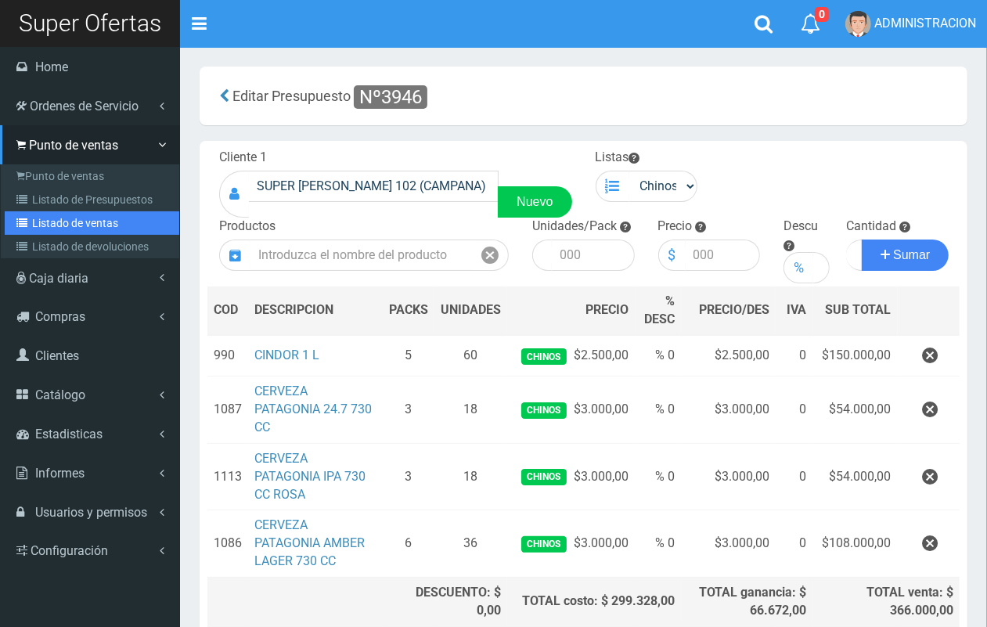
click at [52, 219] on link "Listado de ventas" at bounding box center [92, 222] width 175 height 23
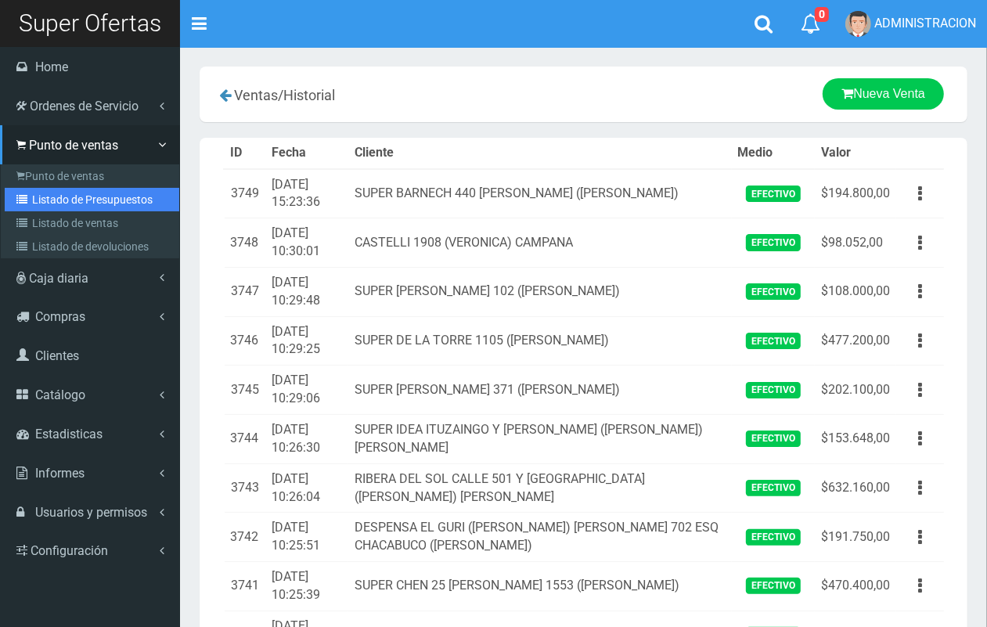
click at [59, 194] on link "Listado de Presupuestos" at bounding box center [92, 199] width 175 height 23
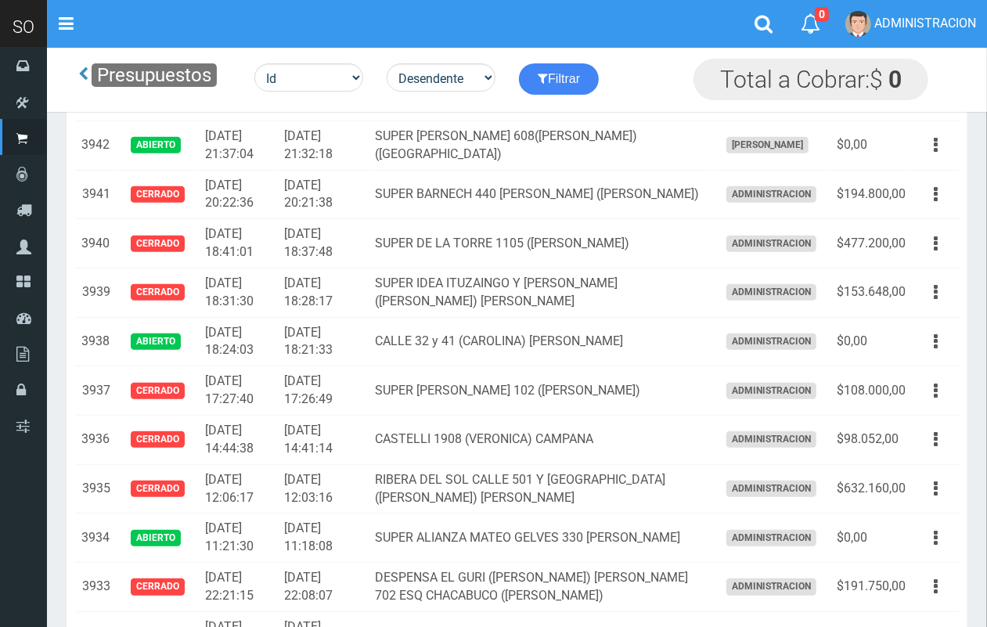
scroll to position [412, 0]
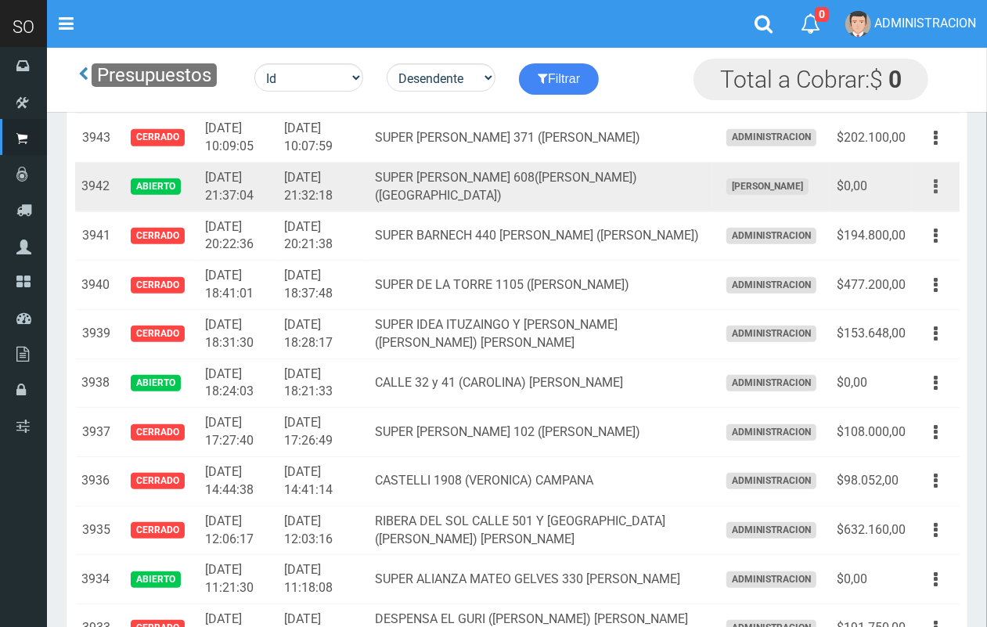
click at [936, 192] on button "button" at bounding box center [935, 186] width 35 height 27
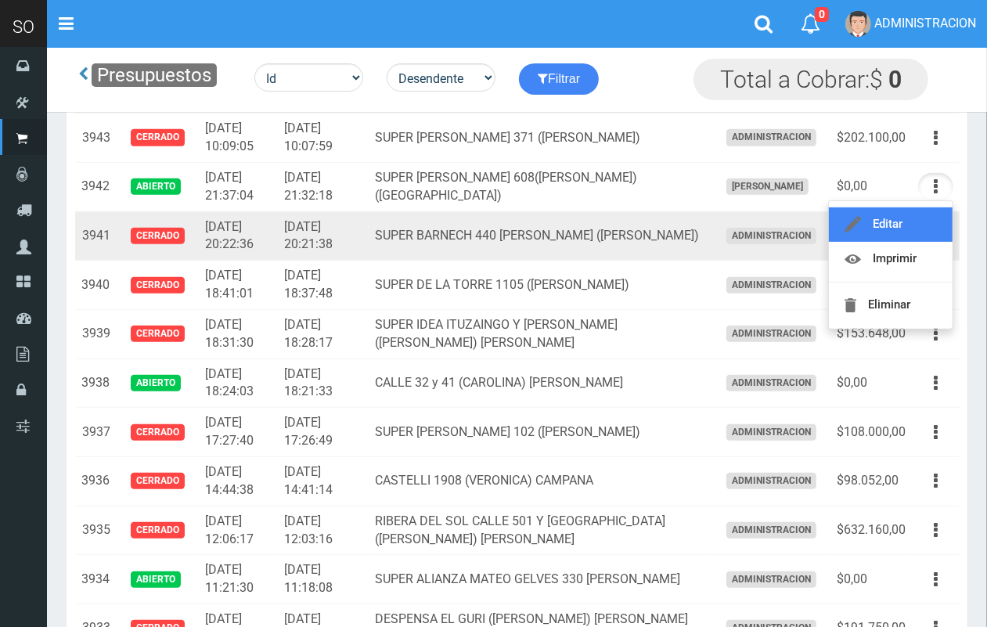
click at [918, 216] on link "Editar" at bounding box center [891, 224] width 124 height 34
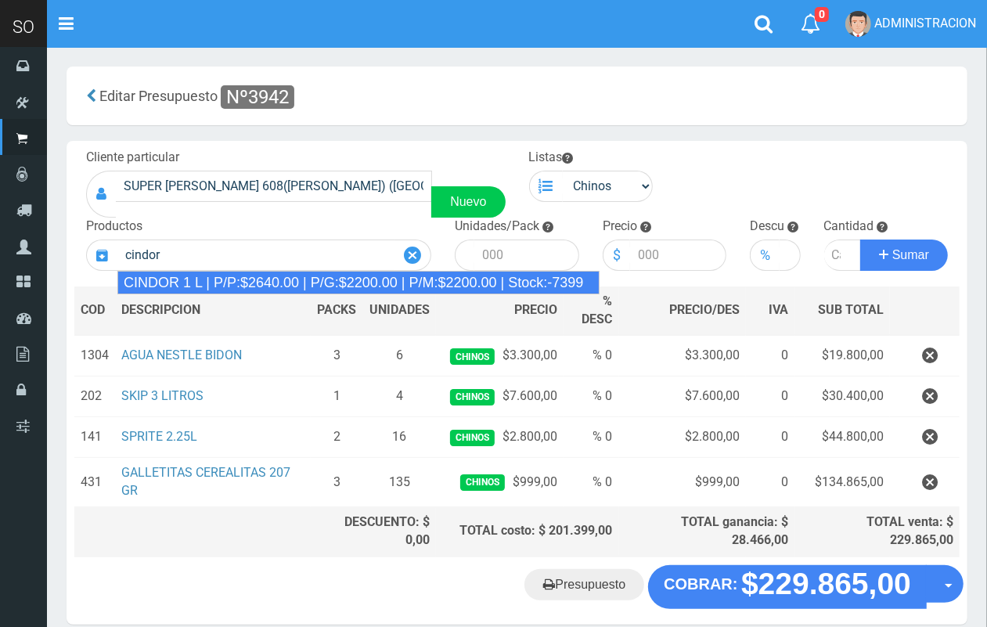
type input "cindor"
drag, startPoint x: 416, startPoint y: 253, endPoint x: 399, endPoint y: 253, distance: 16.4
click at [416, 252] on icon at bounding box center [412, 255] width 17 height 23
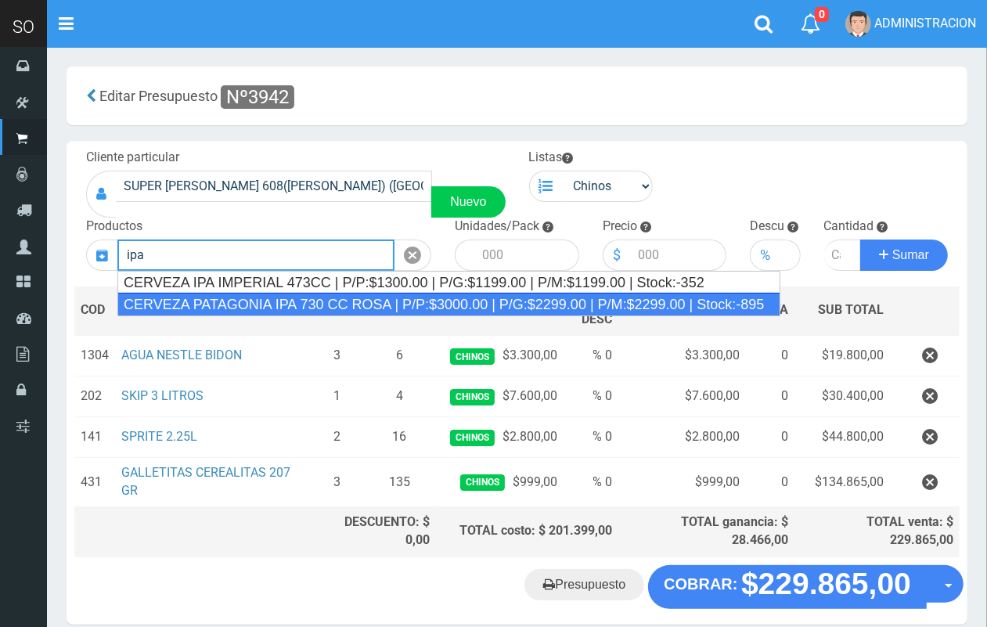
click at [386, 303] on div "CERVEZA PATAGONIA IPA 730 CC ROSA | P/P:$3000.00 | P/G:$2299.00 | P/M:$2299.00 …" at bounding box center [448, 304] width 663 height 23
type input "CERVEZA PATAGONIA IPA 730 CC ROSA | P/P:$3000.00 | P/G:$2299.00 | P/M:$2299.00 …"
type input "6"
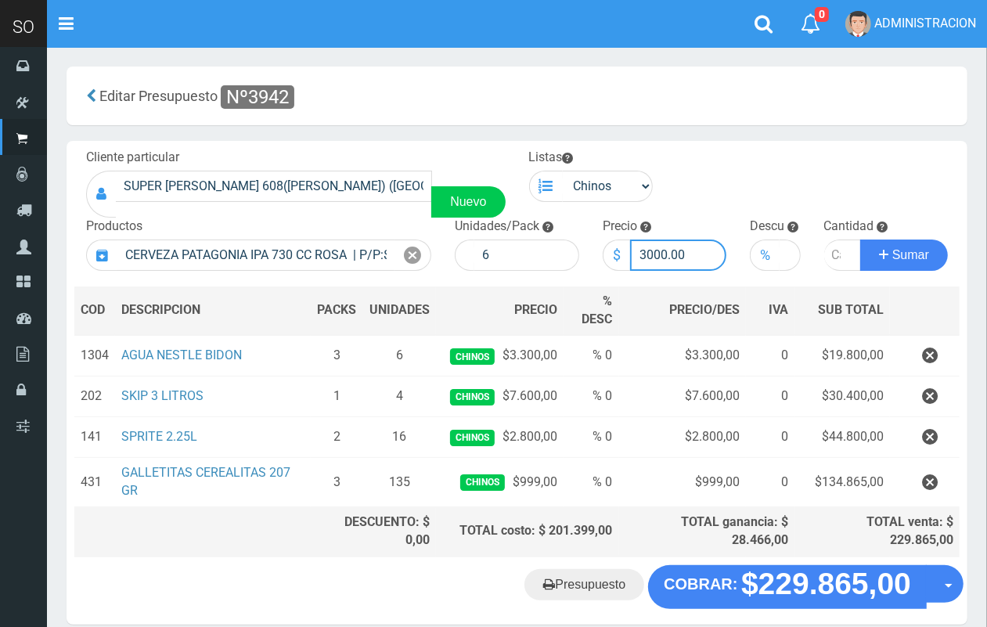
drag, startPoint x: 665, startPoint y: 251, endPoint x: 642, endPoint y: 245, distance: 24.3
click at [639, 244] on input "3000.00" at bounding box center [678, 254] width 97 height 31
type input "2900.00"
click at [831, 250] on input "number" at bounding box center [843, 254] width 38 height 31
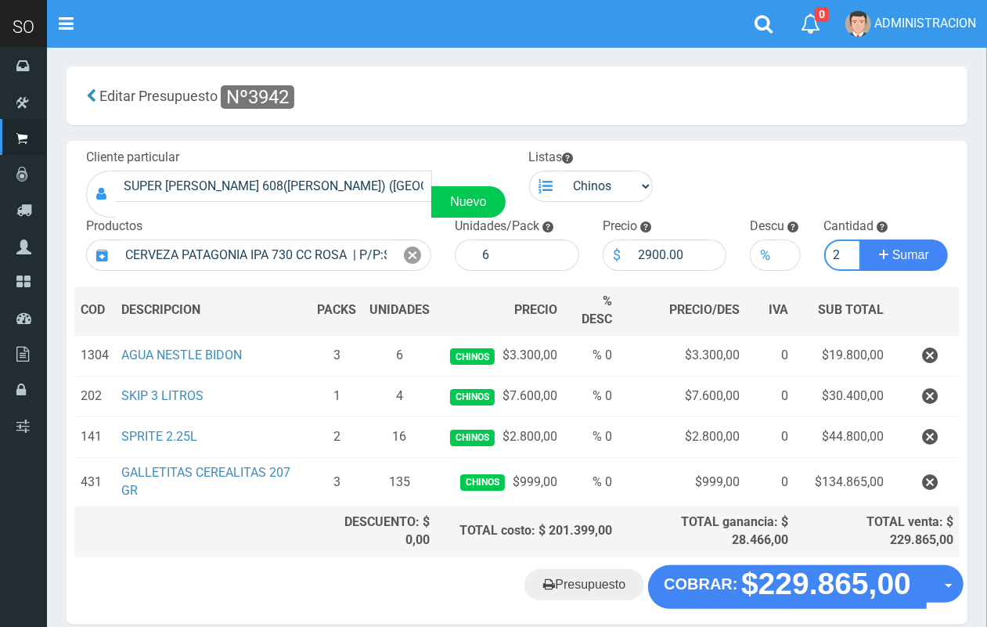
type input "2"
click at [860, 239] on button "Sumar" at bounding box center [904, 254] width 88 height 31
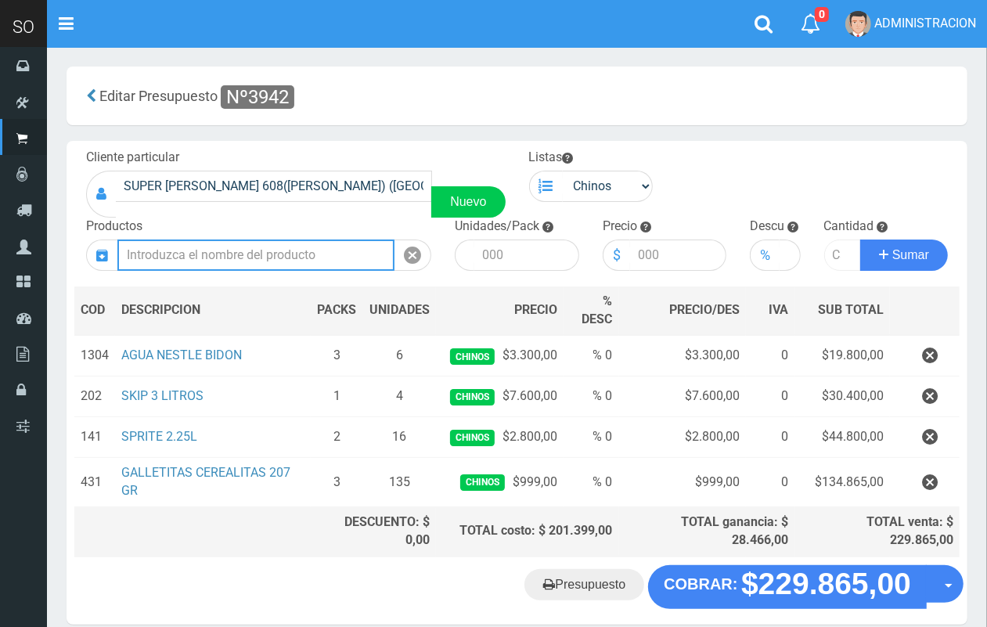
scroll to position [0, 0]
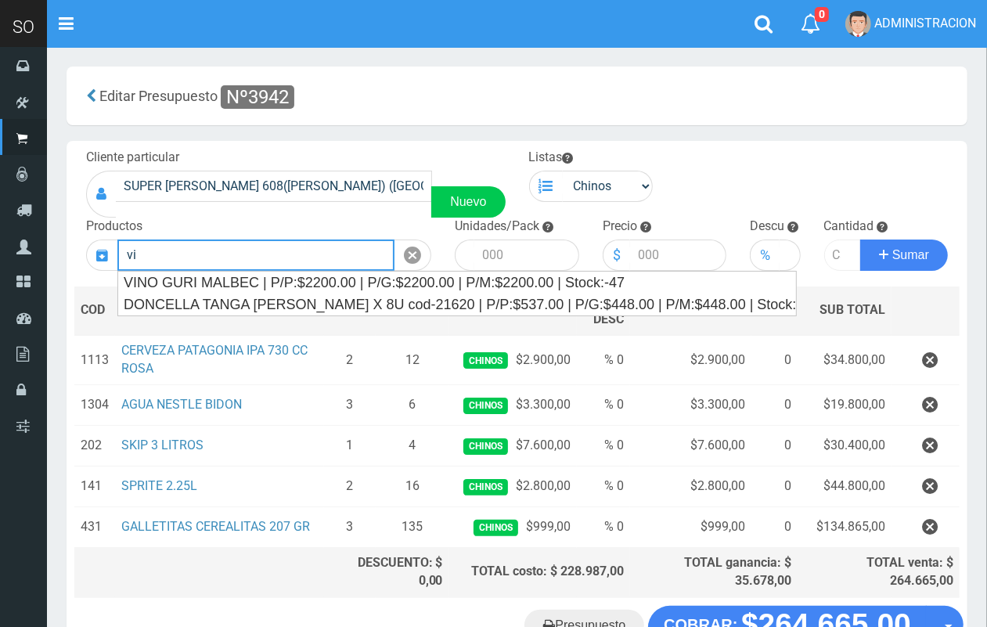
type input "v"
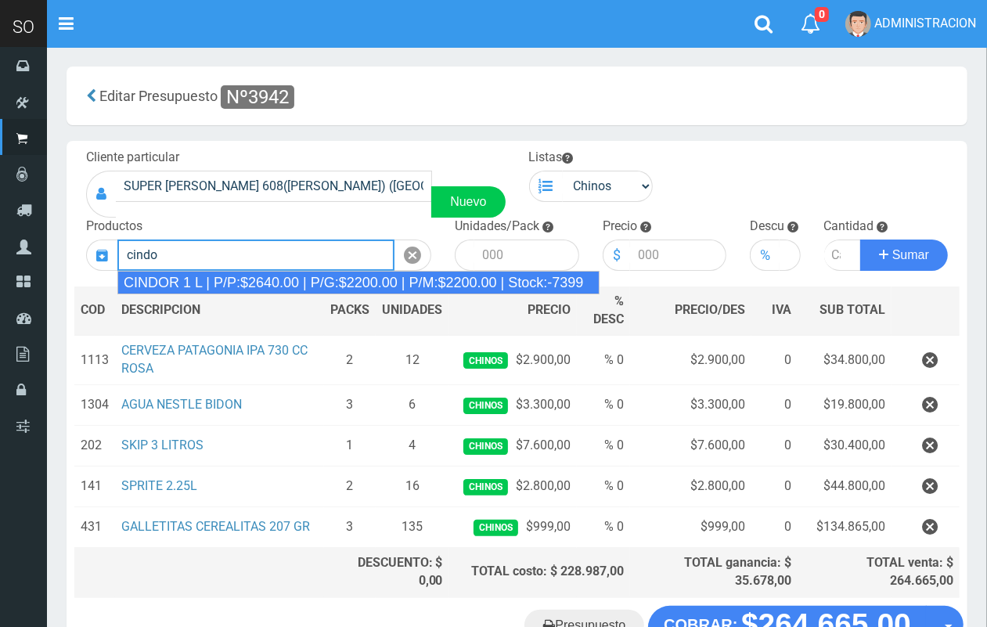
click at [497, 279] on div "CINDOR 1 L | P/P:$2640.00 | P/G:$2200.00 | P/M:$2200.00 | Stock:-7399" at bounding box center [358, 282] width 482 height 23
type input "CINDOR 1 L | P/P:$2640.00 | P/G:$2200.00 | P/M:$2200.00 | Stock:-7399"
type input "12"
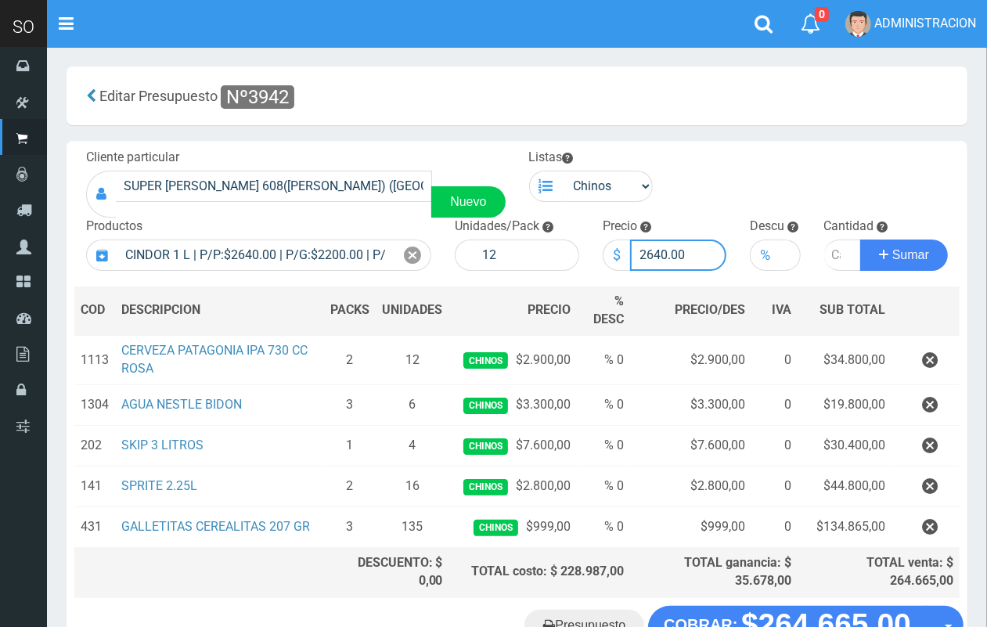
click at [663, 251] on input "2640.00" at bounding box center [678, 254] width 97 height 31
drag, startPoint x: 666, startPoint y: 251, endPoint x: 646, endPoint y: 249, distance: 19.7
click at [646, 249] on input "2640.00" at bounding box center [678, 254] width 97 height 31
type input "2700.00"
click at [832, 251] on input "number" at bounding box center [843, 254] width 38 height 31
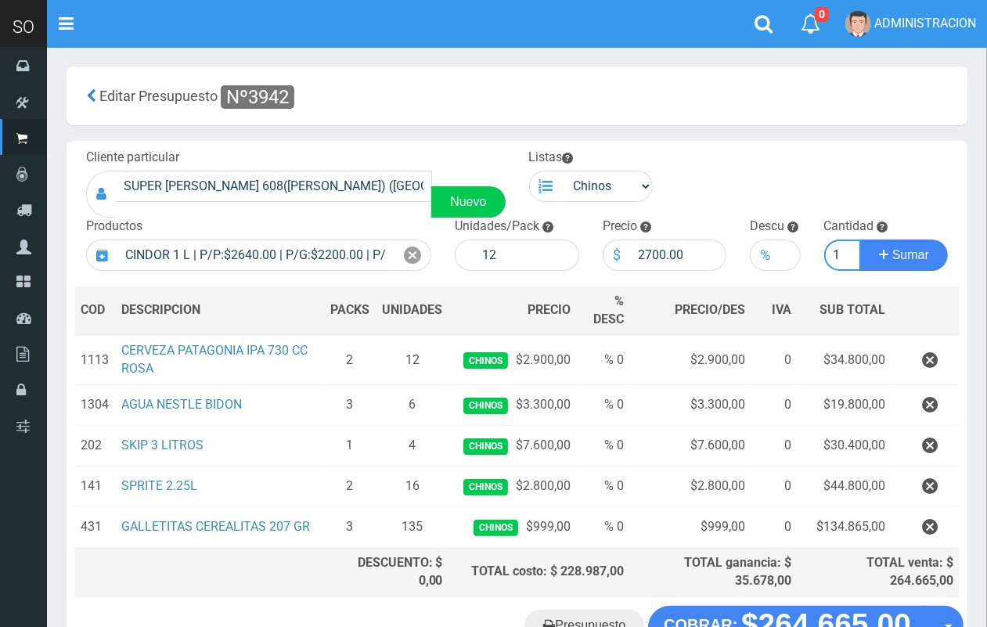
scroll to position [0, 2]
type input "1"
click at [860, 239] on button "Sumar" at bounding box center [904, 254] width 88 height 31
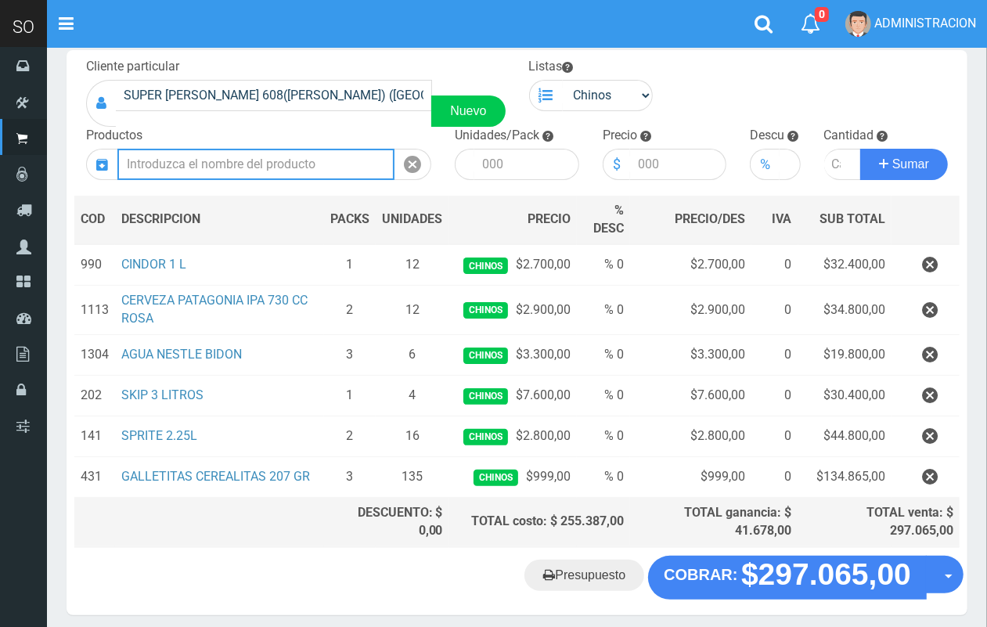
scroll to position [151, 0]
